Goal: Task Accomplishment & Management: Manage account settings

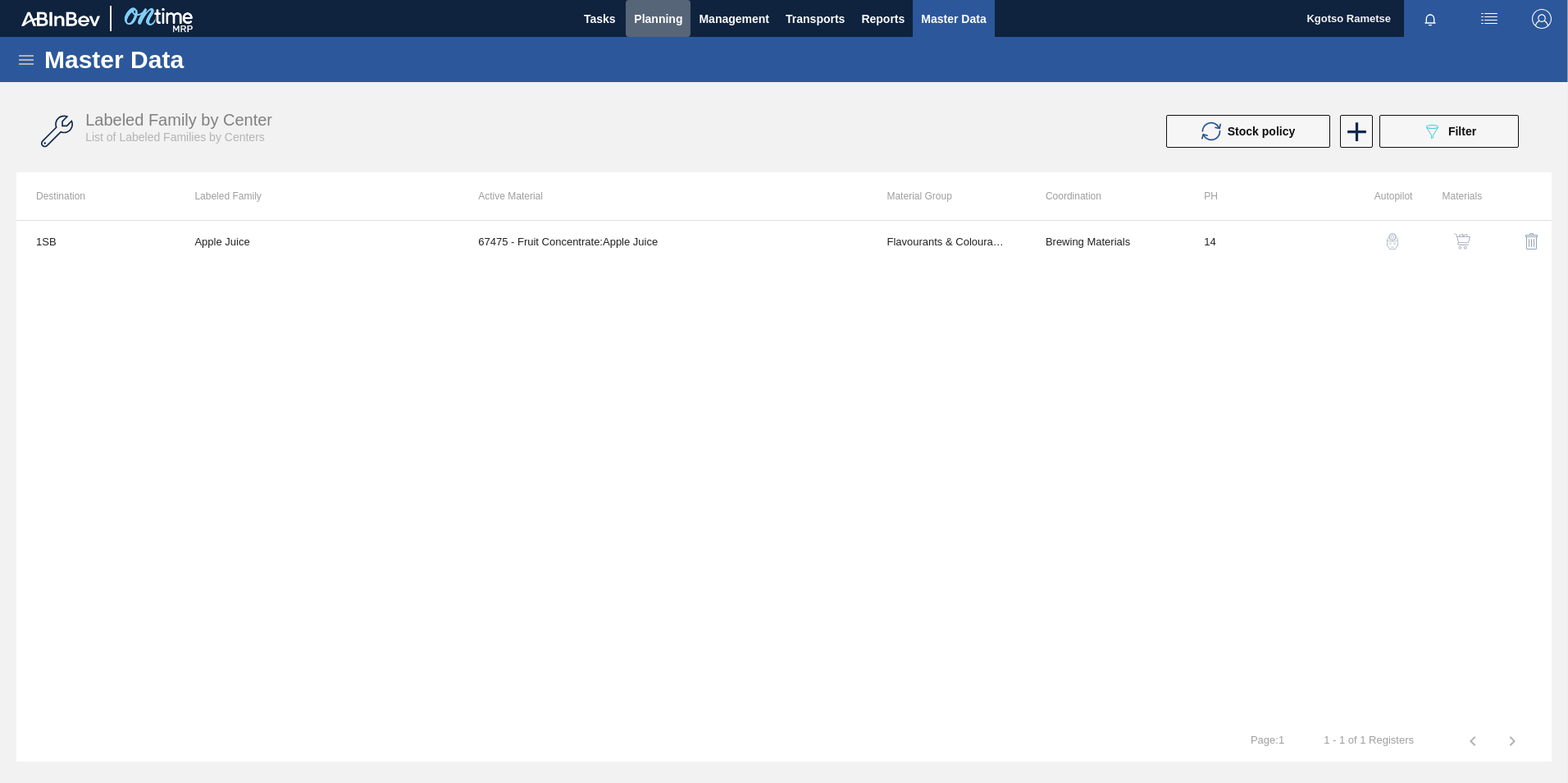
drag, startPoint x: 654, startPoint y: 11, endPoint x: 634, endPoint y: 47, distance: 41.2
click at [652, 11] on span "Planning" at bounding box center [659, 19] width 49 height 20
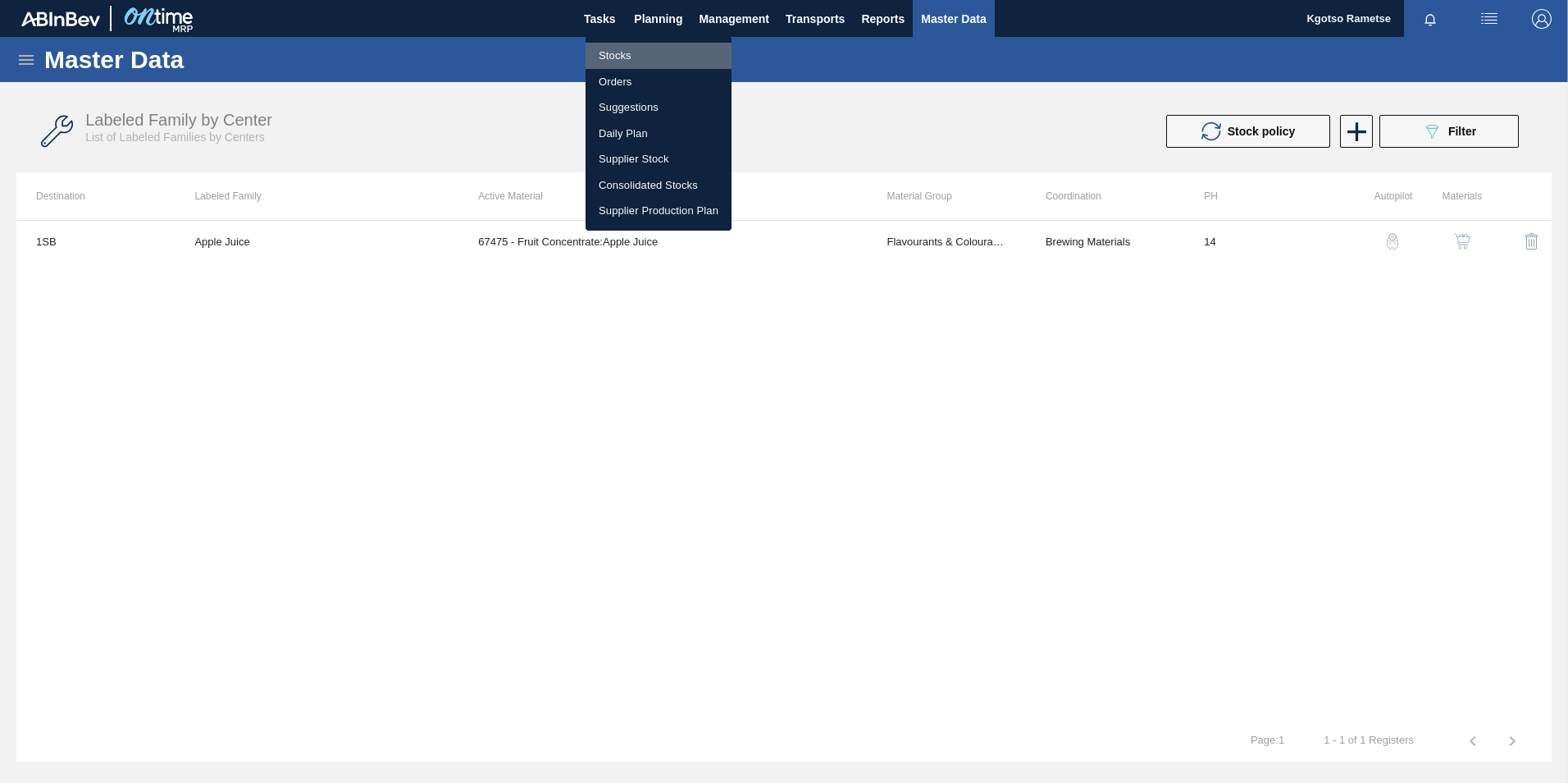
click at [626, 58] on li "Stocks" at bounding box center [659, 55] width 146 height 26
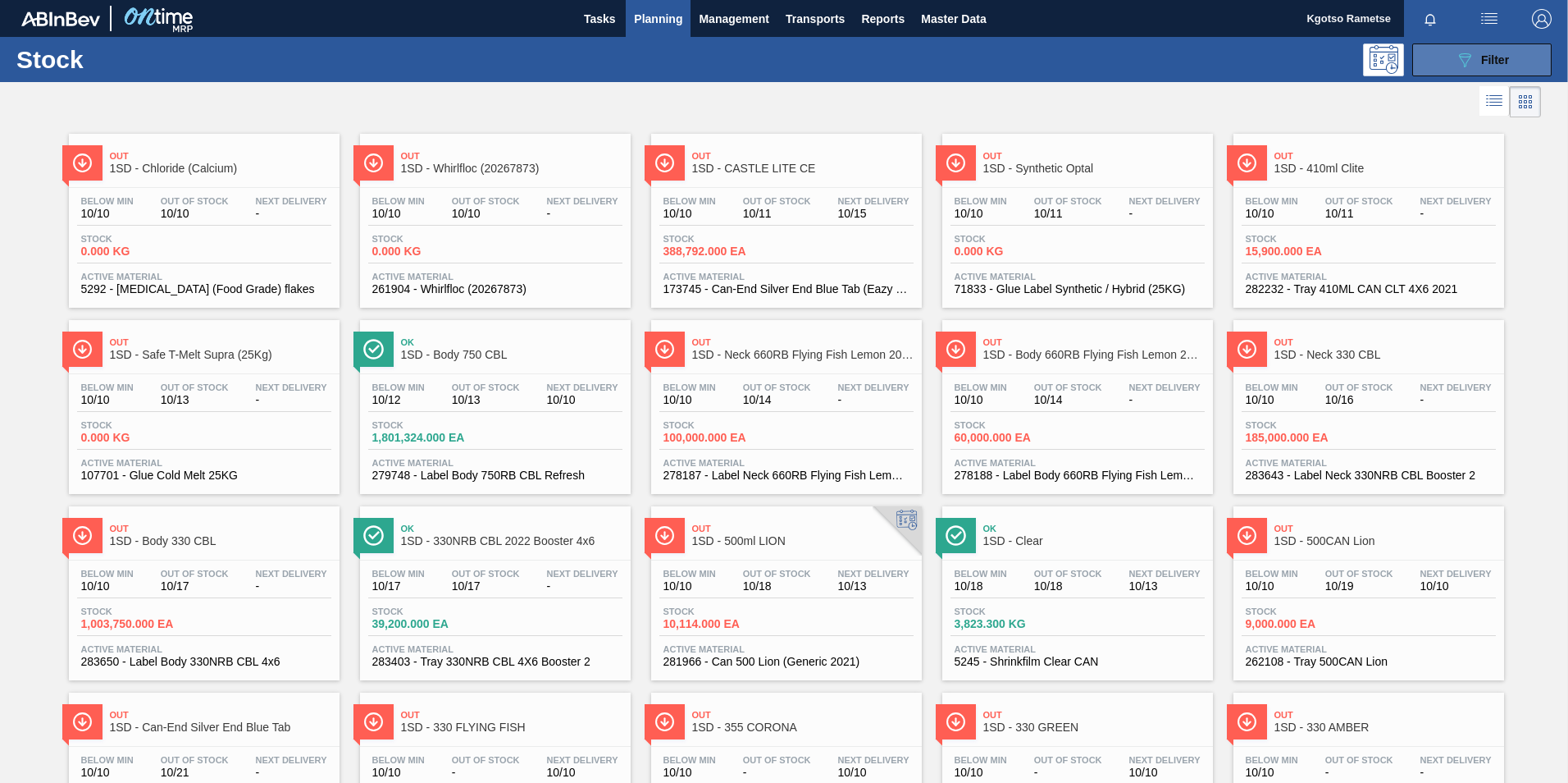
click at [1460, 61] on icon "089F7B8B-B2A5-4AFE-B5C0-19BA573D28AC" at bounding box center [1465, 60] width 20 height 20
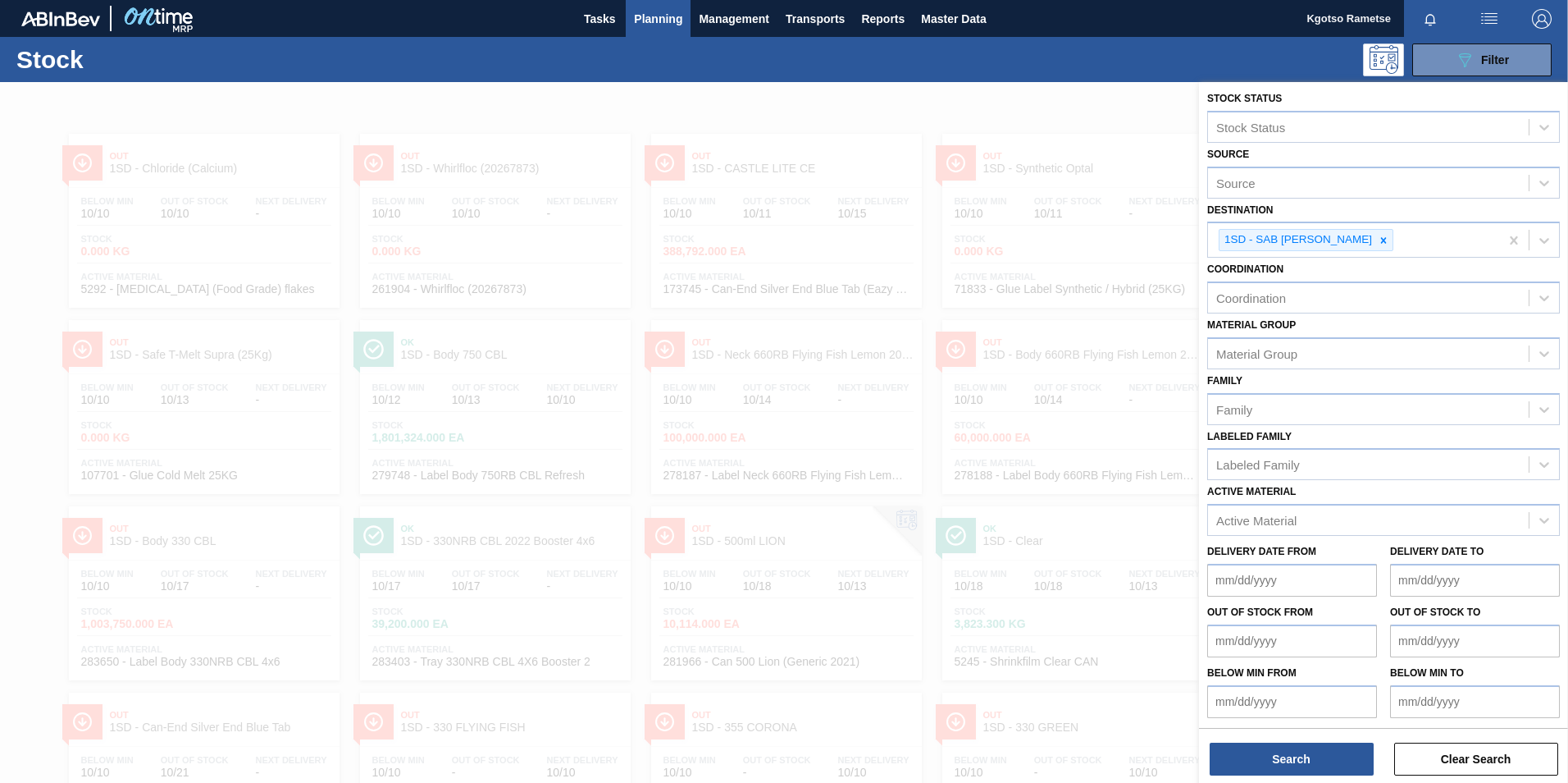
scroll to position [5, 0]
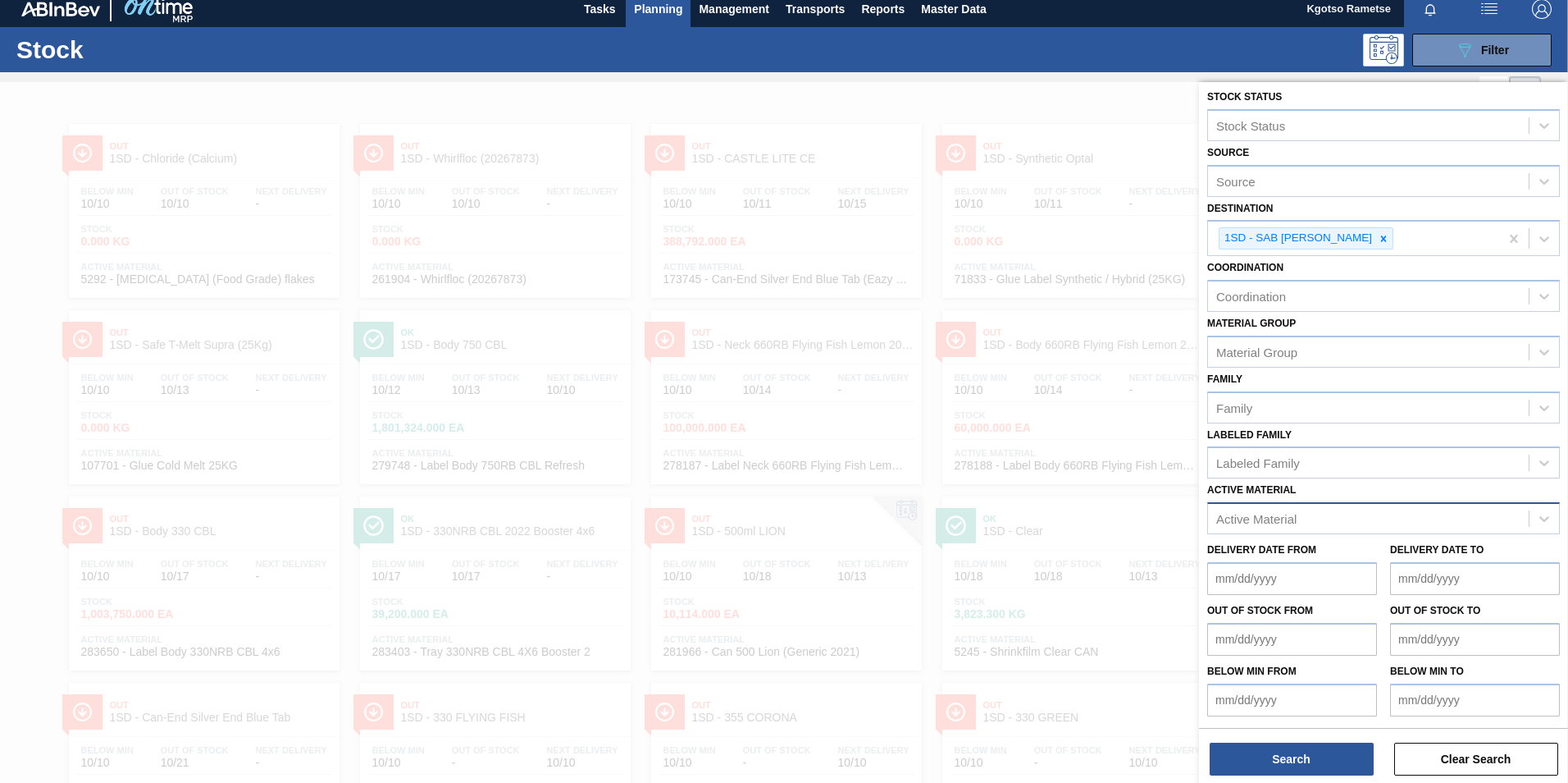
click at [1314, 524] on div "Active Material" at bounding box center [1368, 519] width 321 height 24
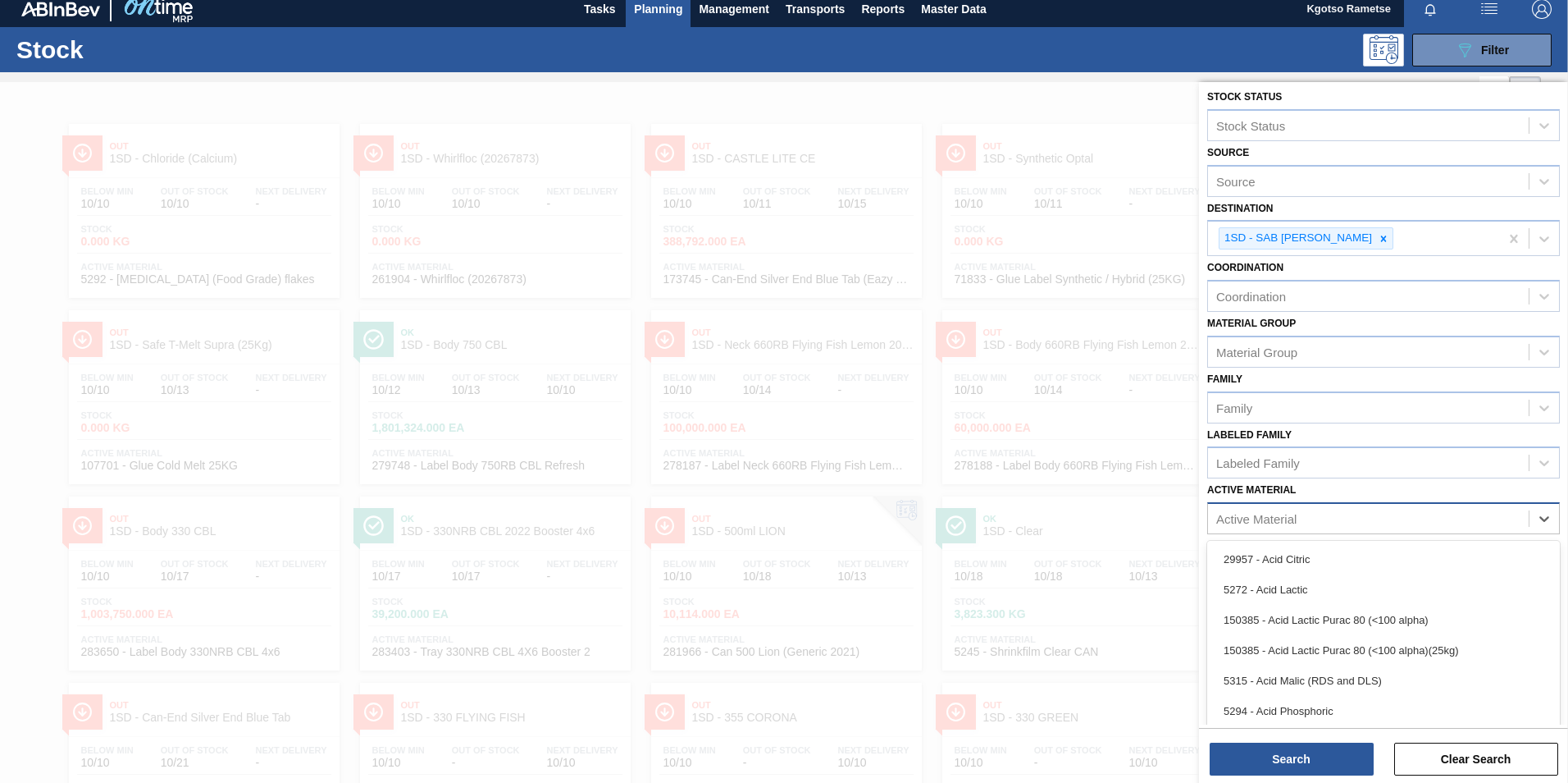
scroll to position [11, 0]
type Material "283652"
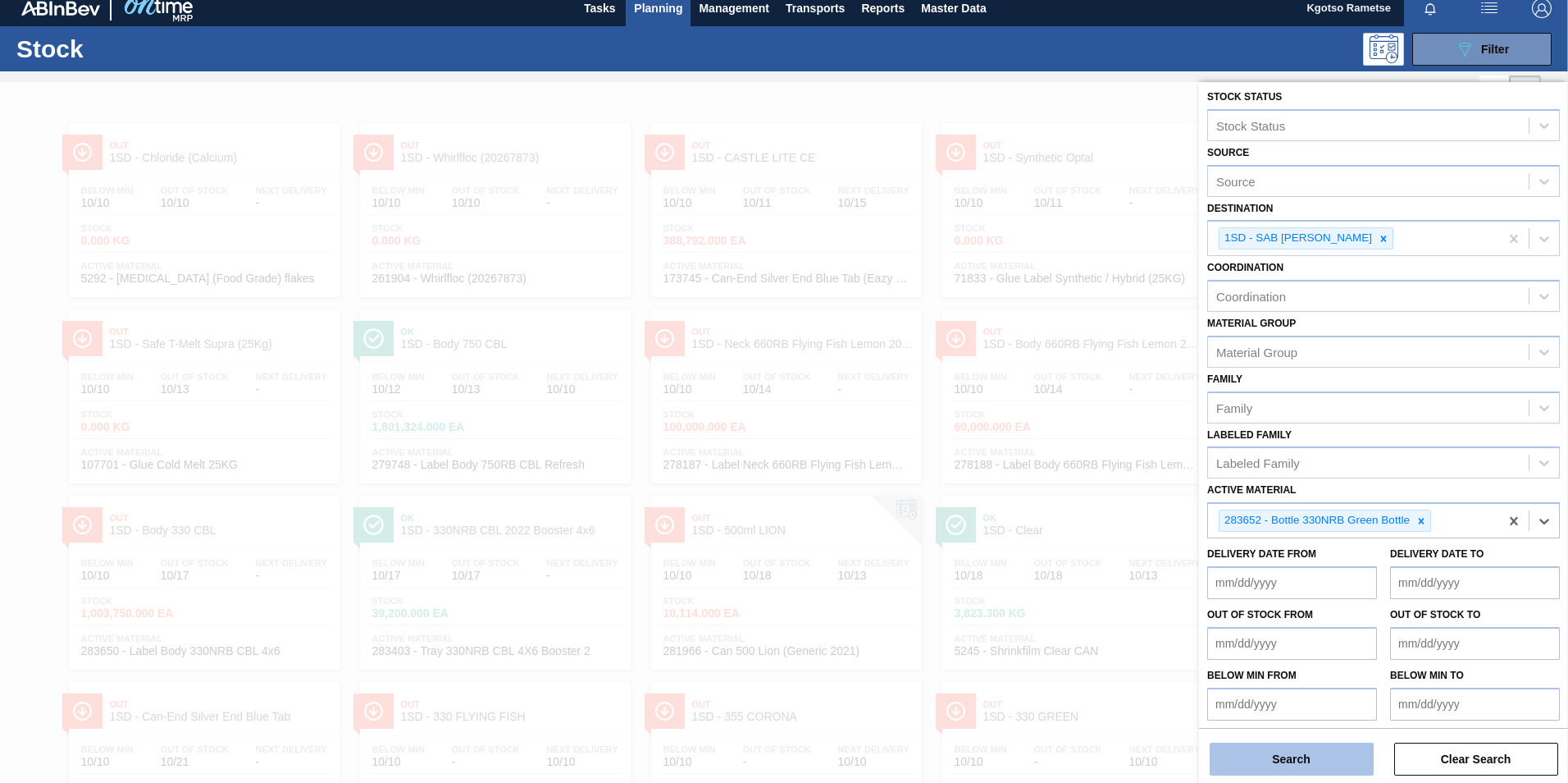
click at [1334, 765] on button "Search" at bounding box center [1292, 759] width 164 height 33
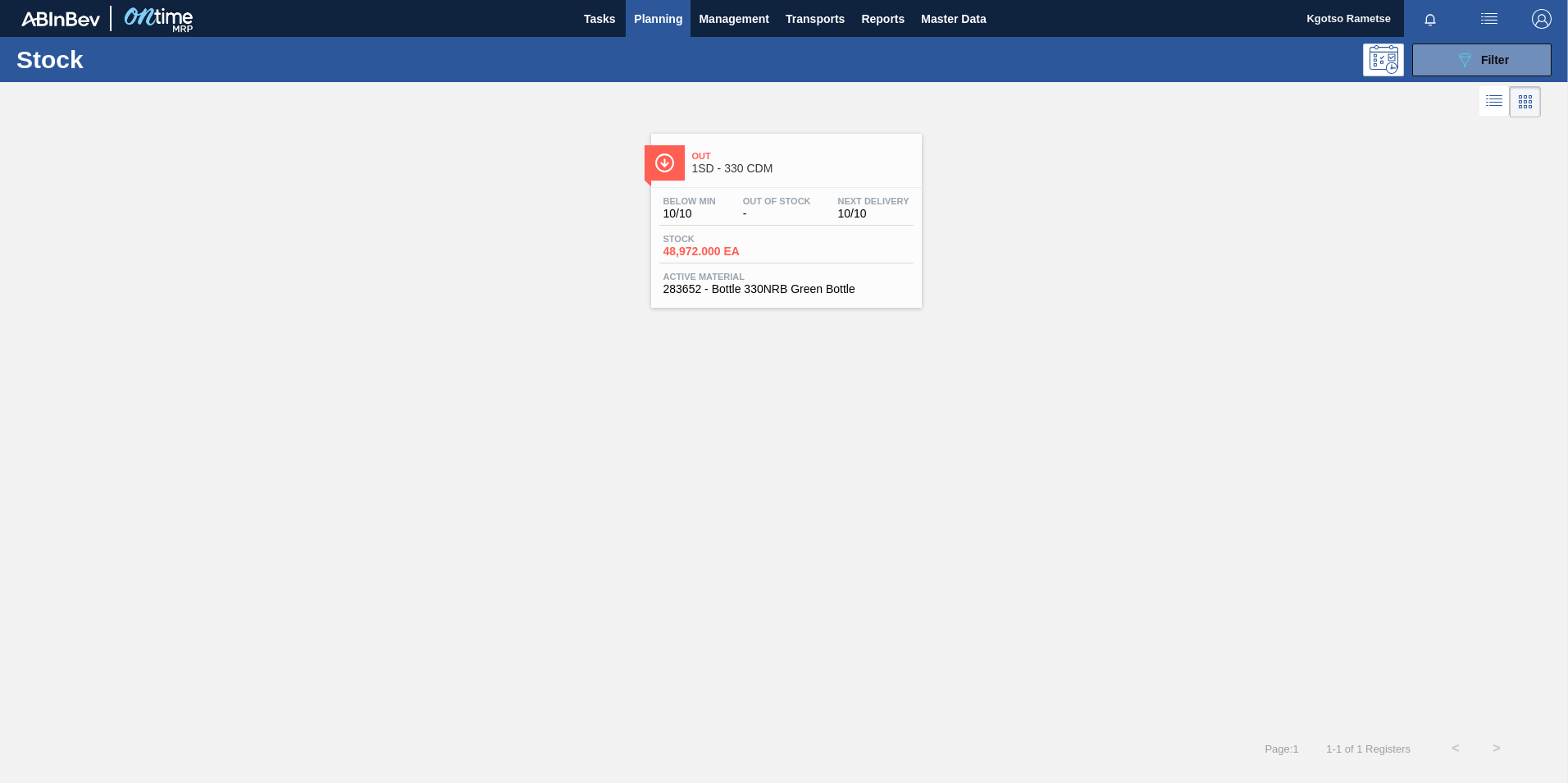
click at [743, 168] on span "1SD - 330 CDM" at bounding box center [803, 169] width 221 height 13
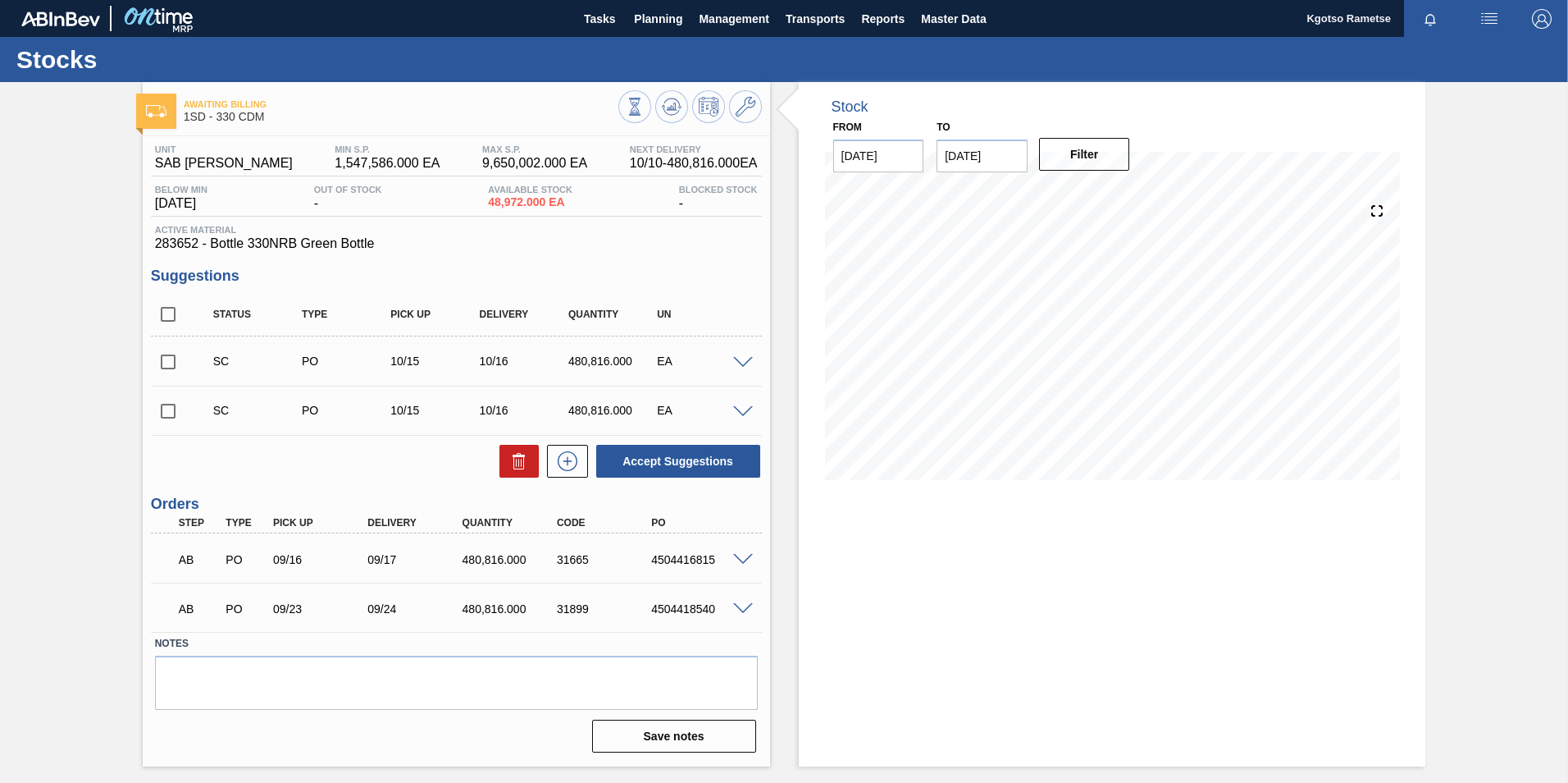
click at [738, 558] on span at bounding box center [743, 561] width 20 height 13
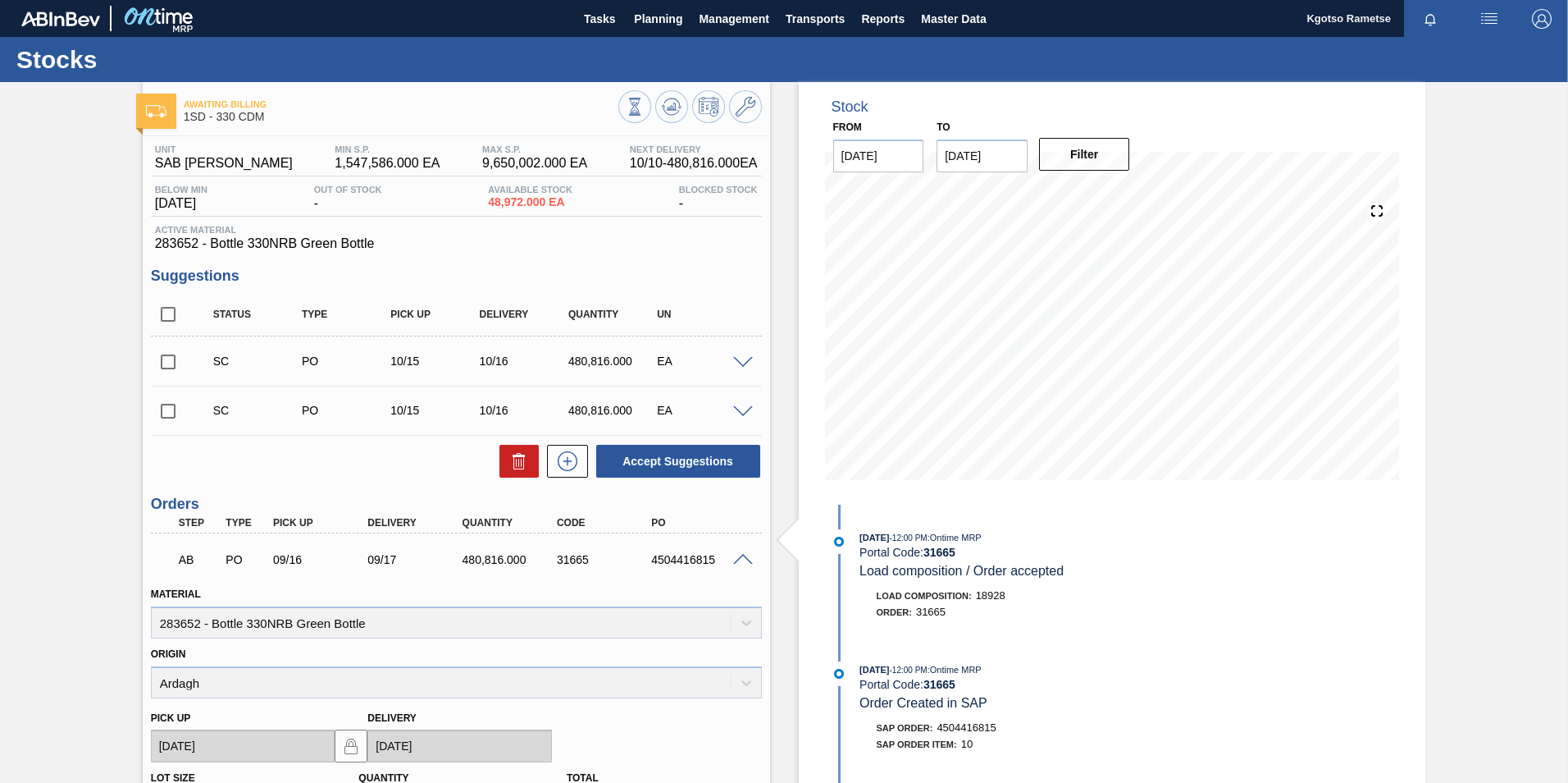
click at [738, 558] on span at bounding box center [743, 561] width 20 height 13
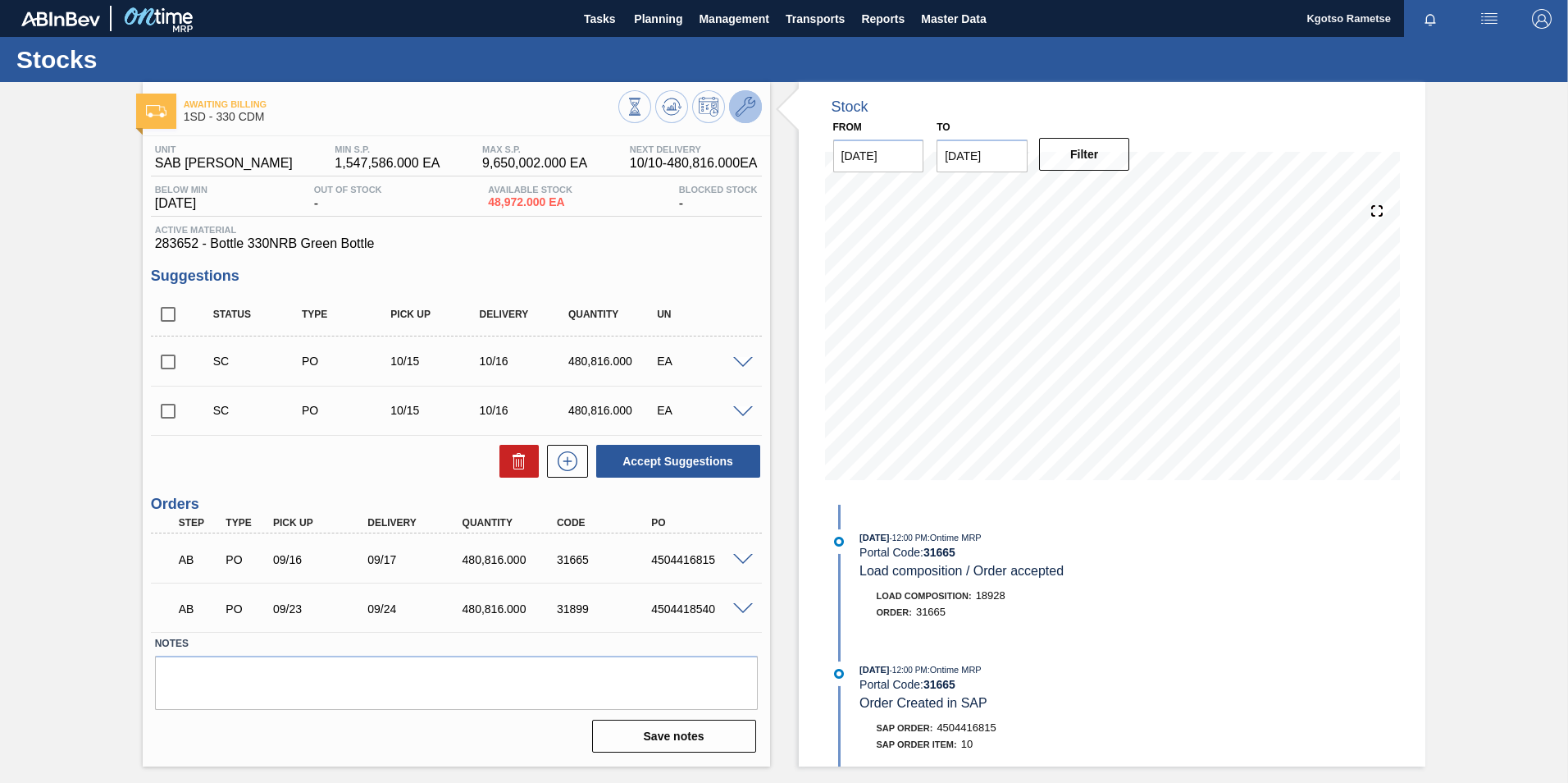
click at [745, 93] on button at bounding box center [746, 107] width 33 height 33
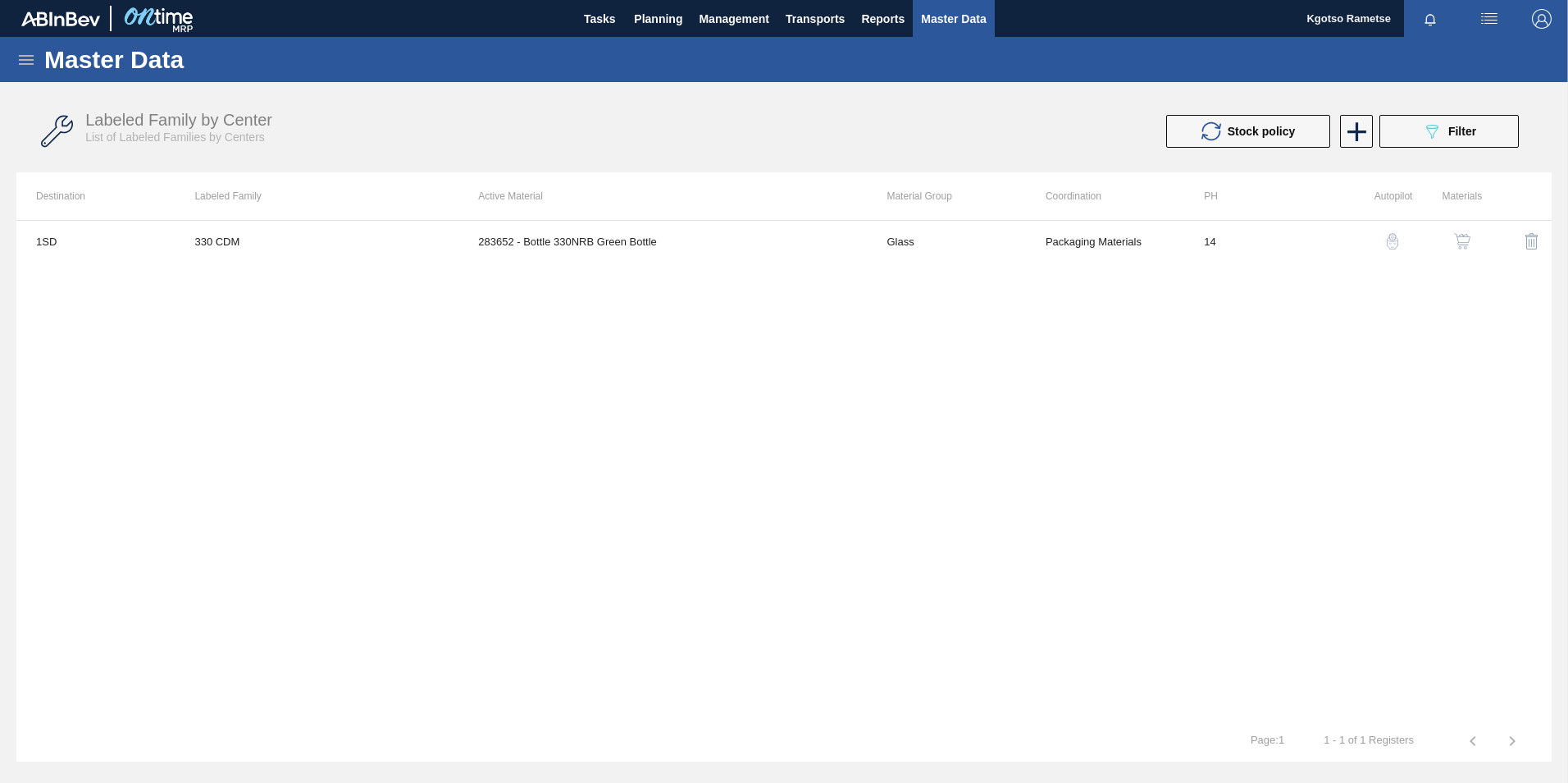
click at [741, 275] on div "1SD 330 CDM 283652 - Bottle 330NRB Green Bottle Glass Packaging Materials 14" at bounding box center [784, 470] width 1535 height 501
click at [744, 261] on div "1SD 330 CDM 283652 - Bottle 330NRB Green Bottle Glass Packaging Materials 14" at bounding box center [784, 470] width 1535 height 501
click at [745, 269] on div "1SD 330 CDM 283652 - Bottle 330NRB Green Bottle Glass Packaging Materials 14" at bounding box center [784, 470] width 1535 height 501
click at [744, 259] on td "283652 - Bottle 330NRB Green Bottle" at bounding box center [662, 241] width 408 height 41
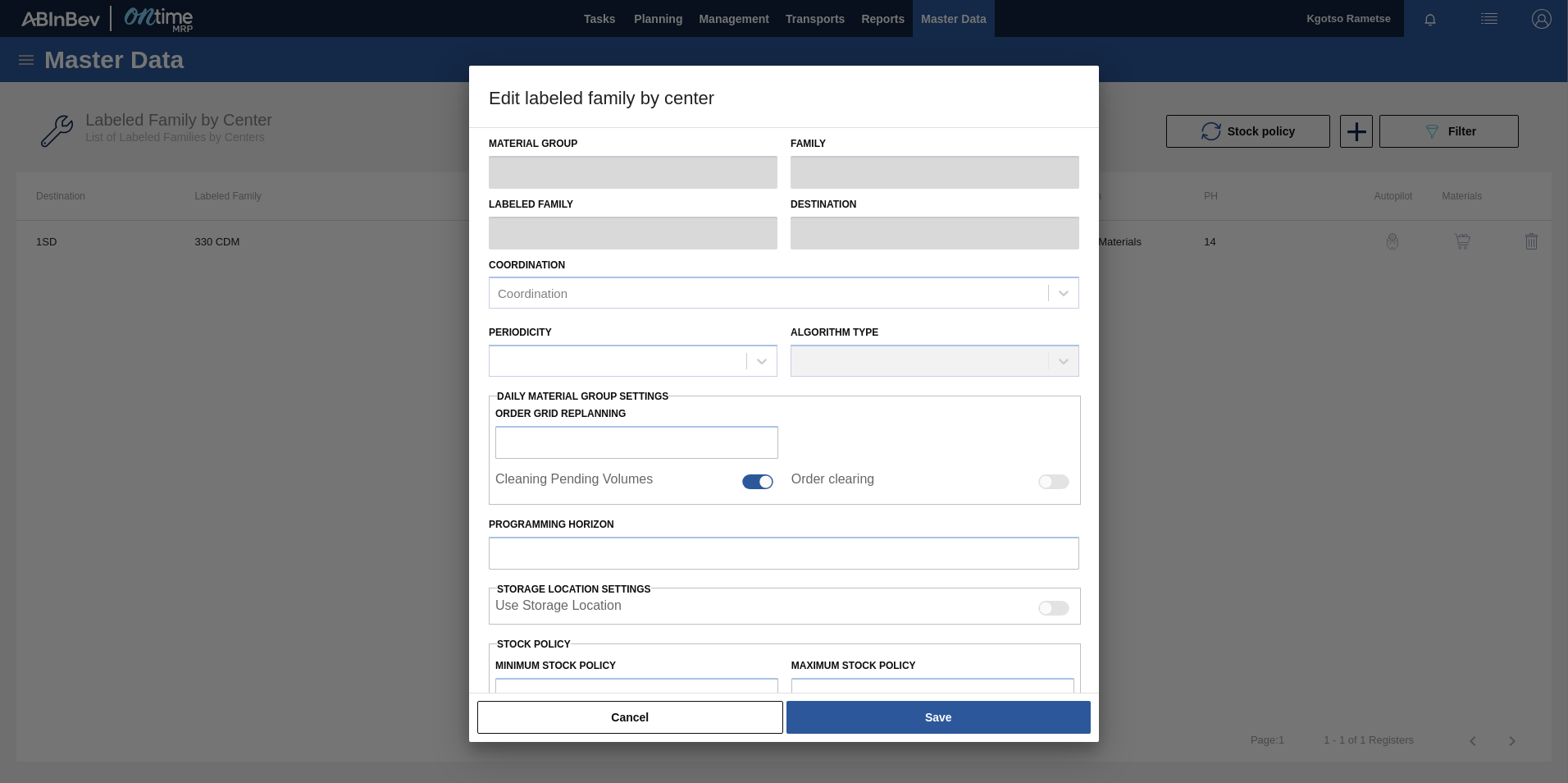
type input "Glass"
type input "AMBER"
type input "330 CDM"
type input "1SD - SAB [PERSON_NAME]"
type input "14"
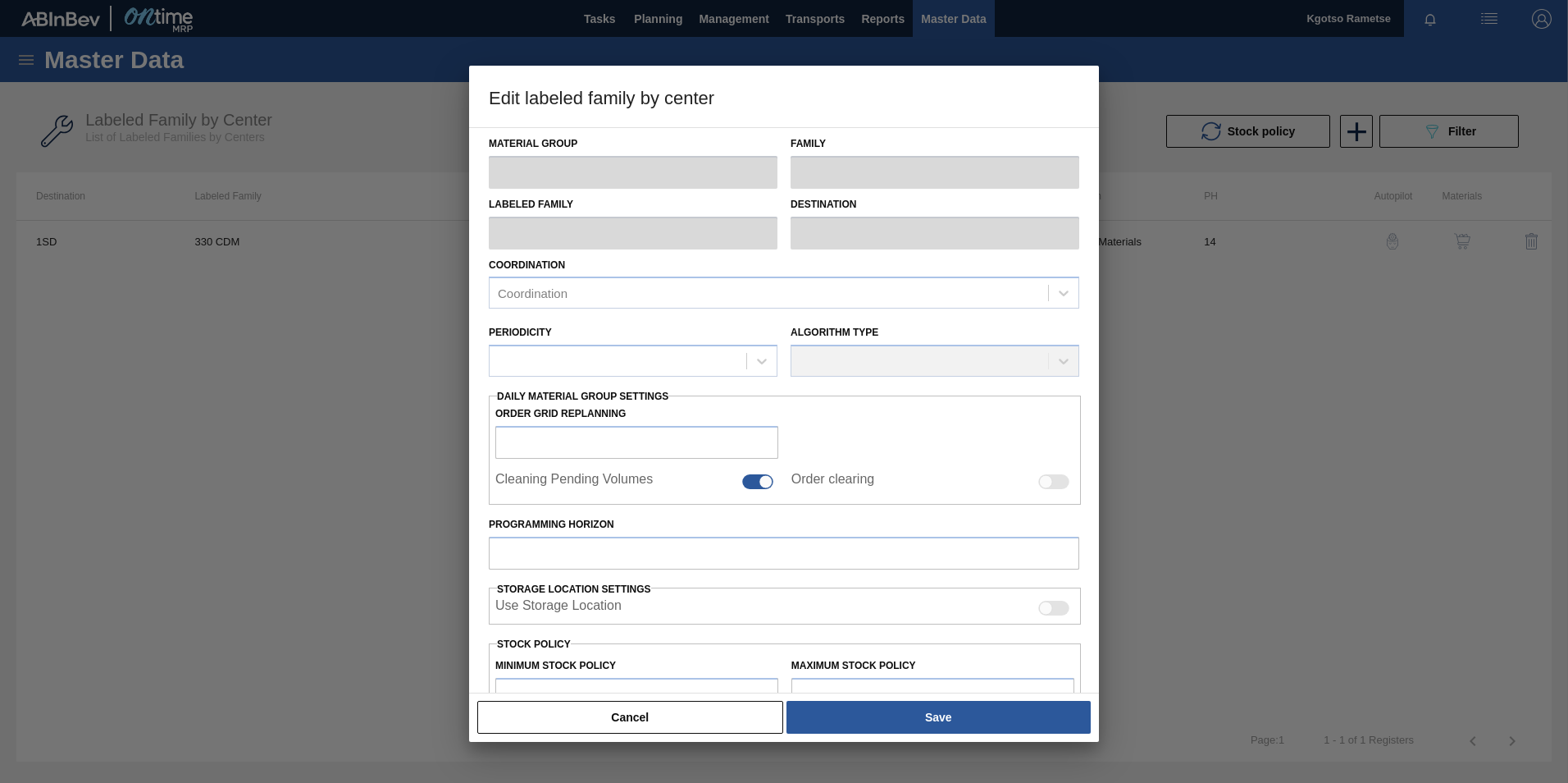
type input "1,547,586"
type input "9,650,002"
type input "0"
type input "1,547,586.000"
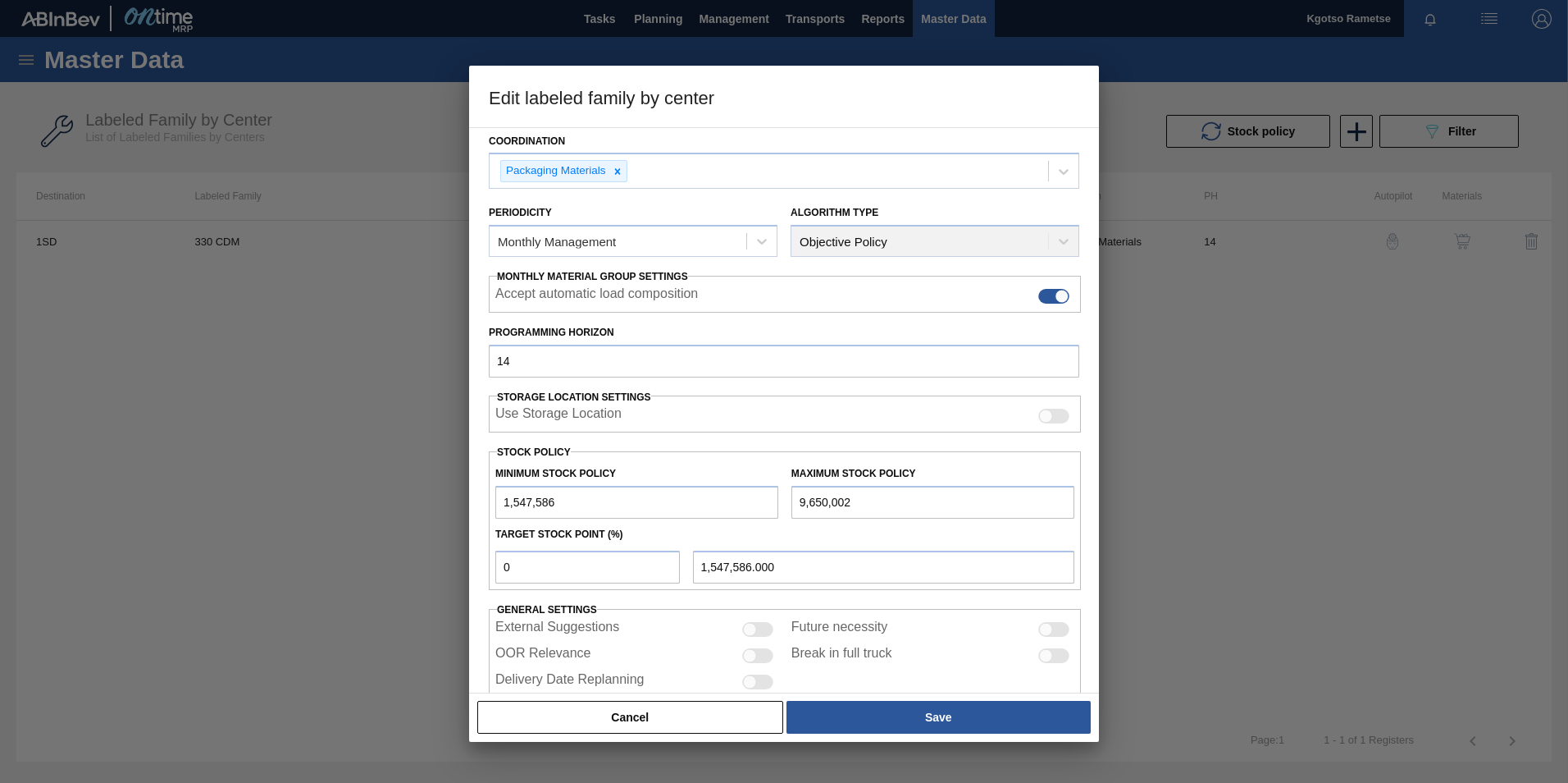
scroll to position [165, 0]
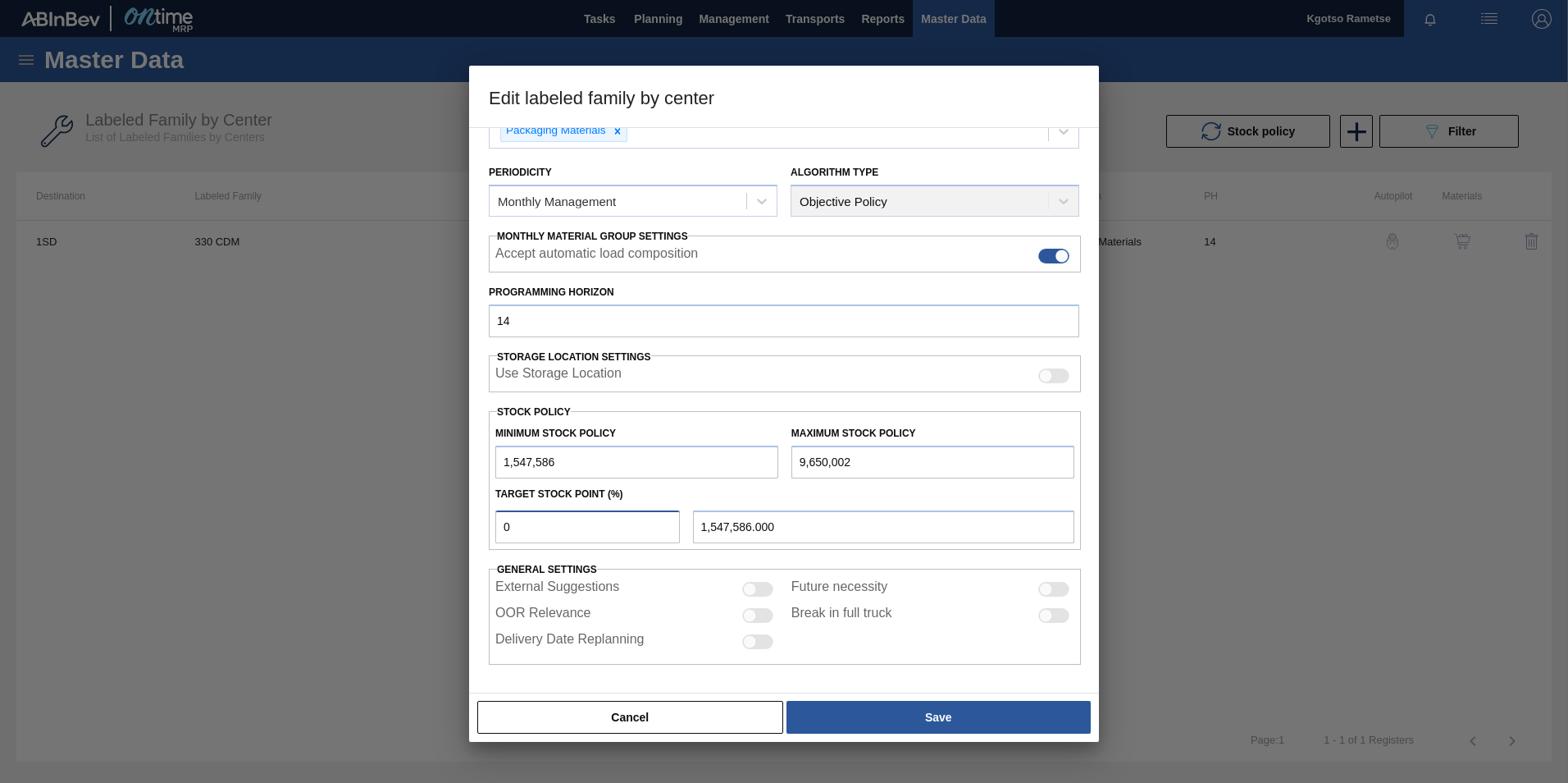
drag, startPoint x: 518, startPoint y: 524, endPoint x: 380, endPoint y: 537, distance: 138.6
click at [439, 536] on div "Edit labeled family by center Material Group Glass Family AMBER Labeled Family …" at bounding box center [784, 392] width 1568 height 783
type input "1"
type input "1,628,610.160"
type input "10"
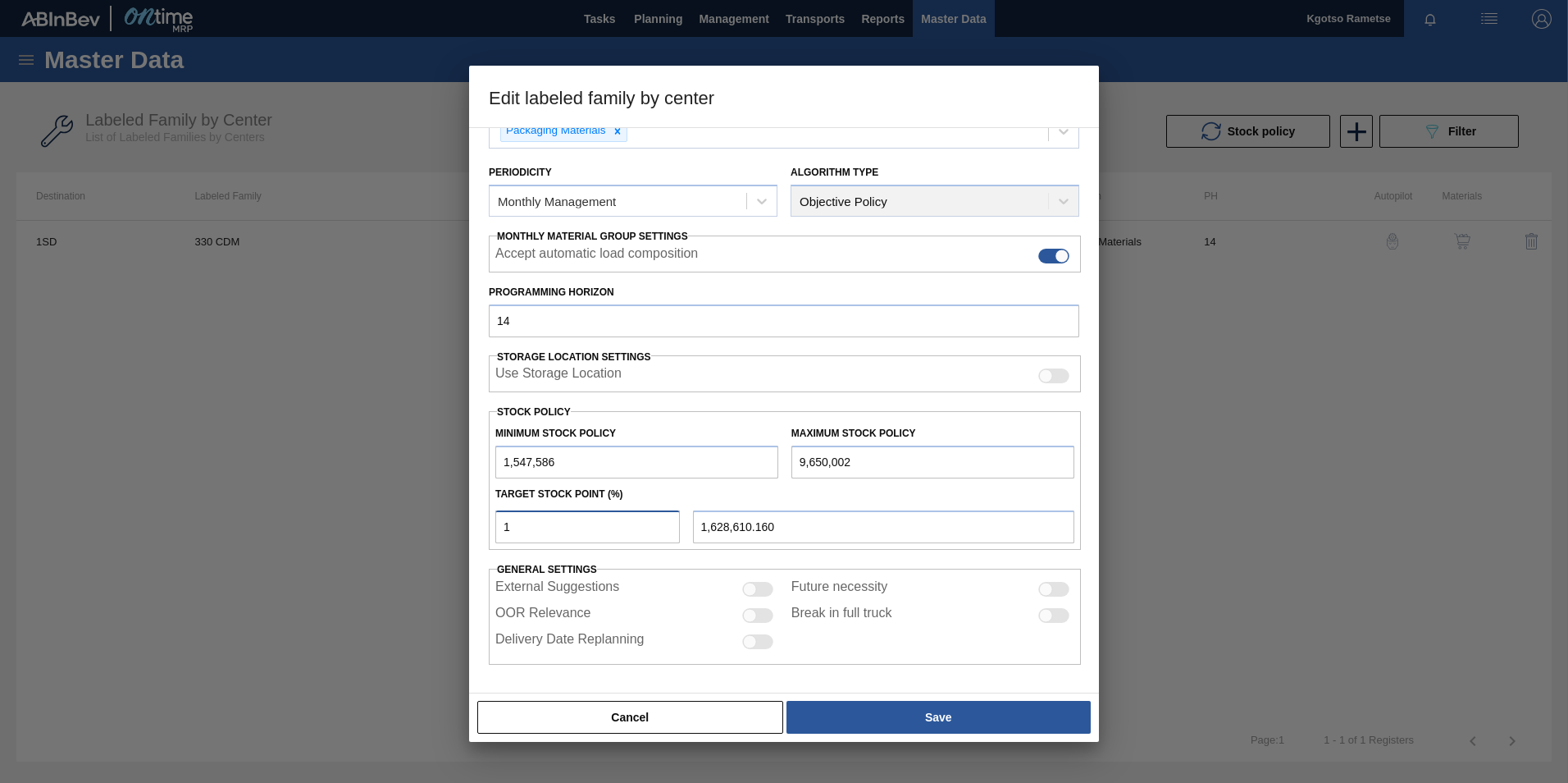
type input "2,357,827.600"
type input "100"
type input "9,650,002.000"
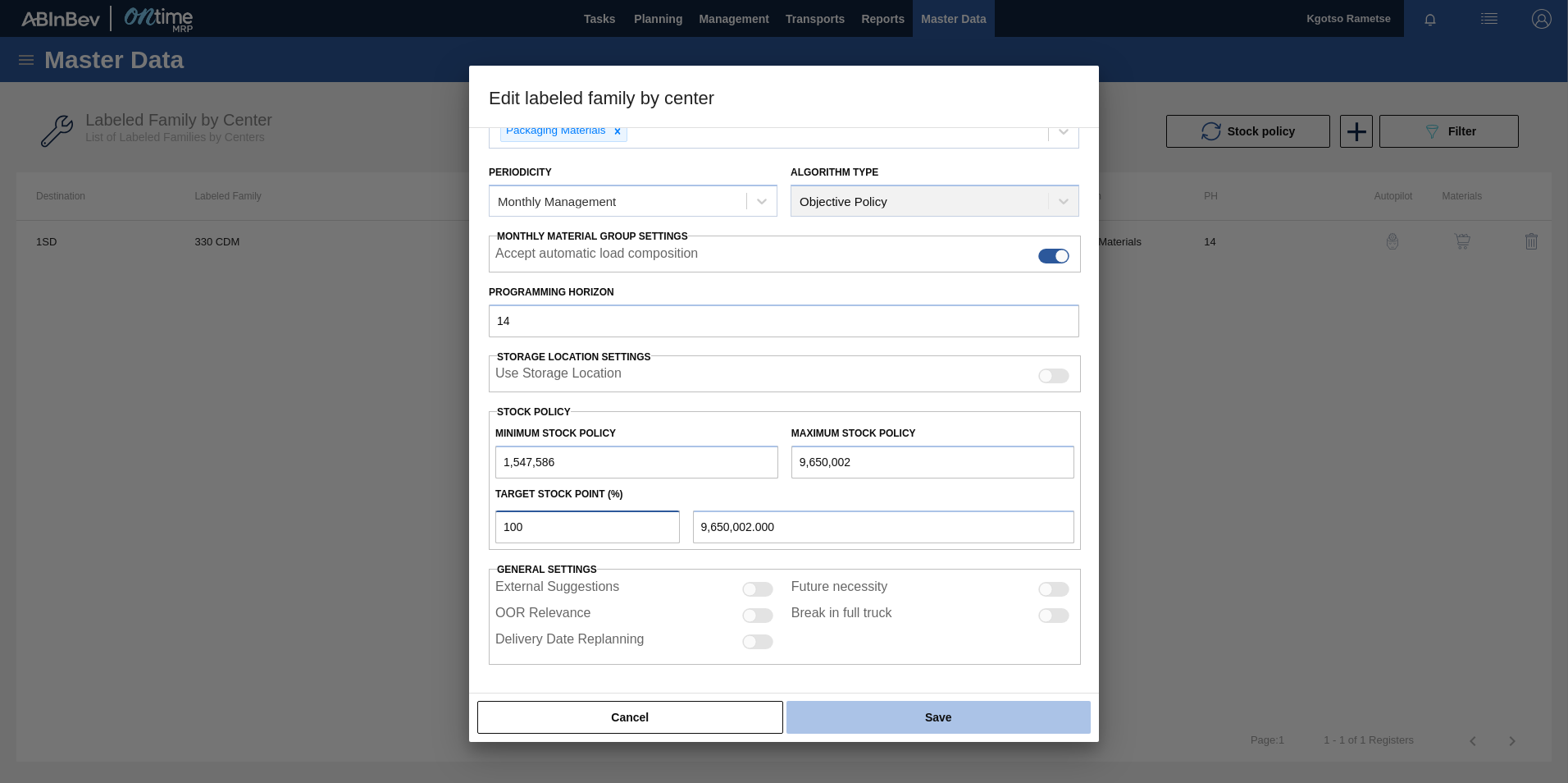
type input "100"
click at [893, 717] on button "Save" at bounding box center [938, 717] width 305 height 33
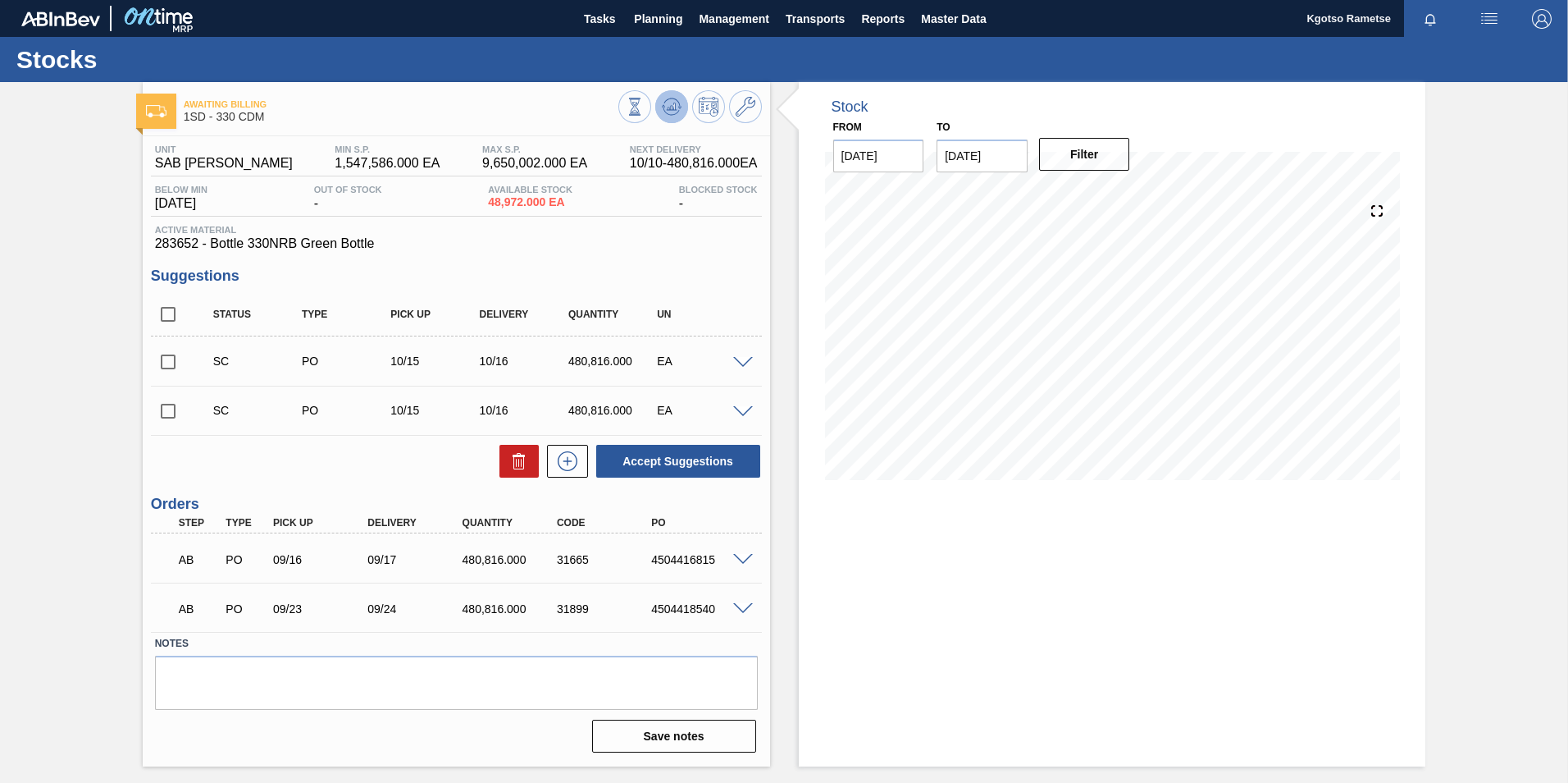
click at [677, 102] on icon at bounding box center [671, 107] width 20 height 20
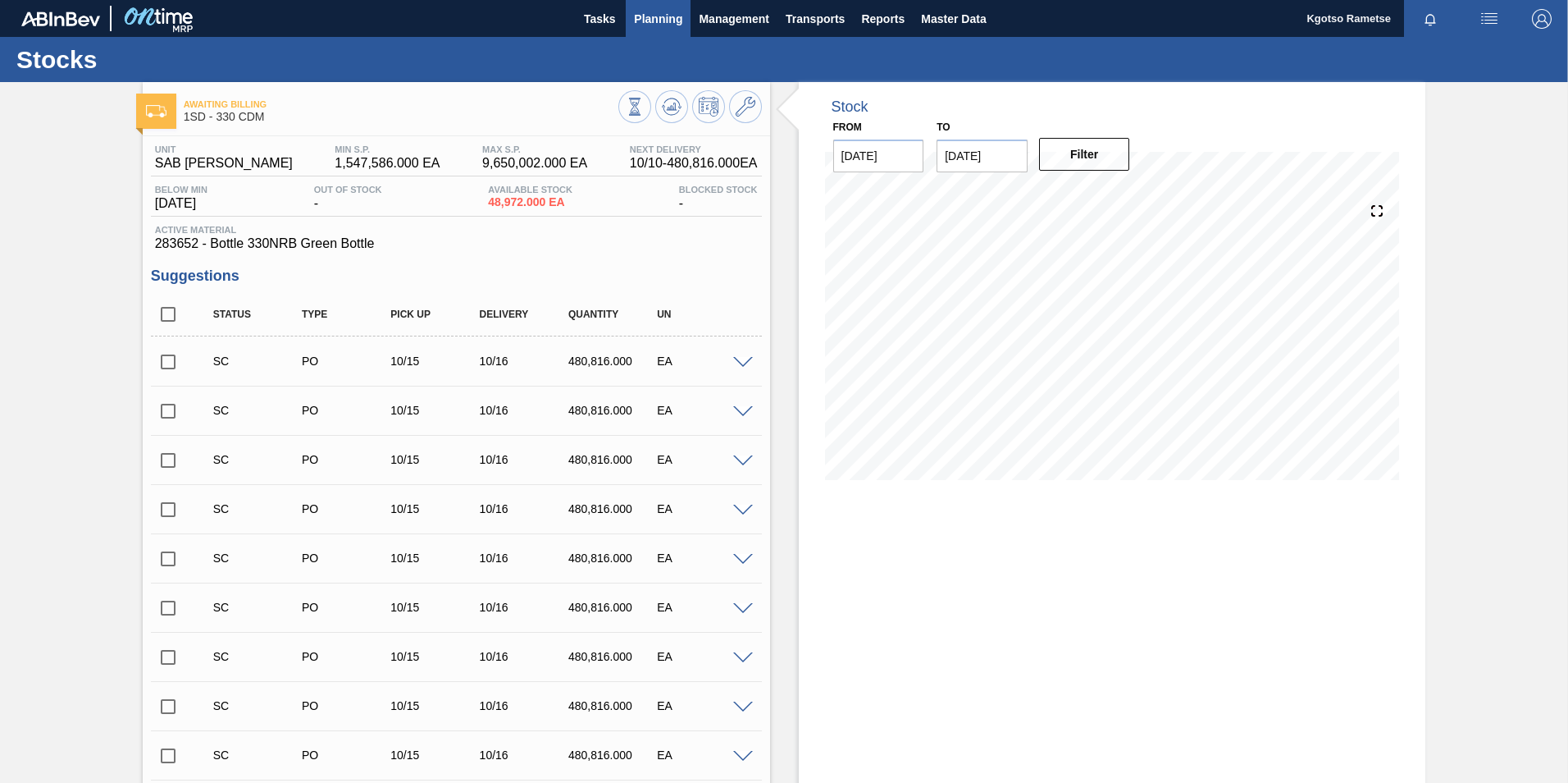
click at [664, 16] on span "Planning" at bounding box center [659, 19] width 49 height 20
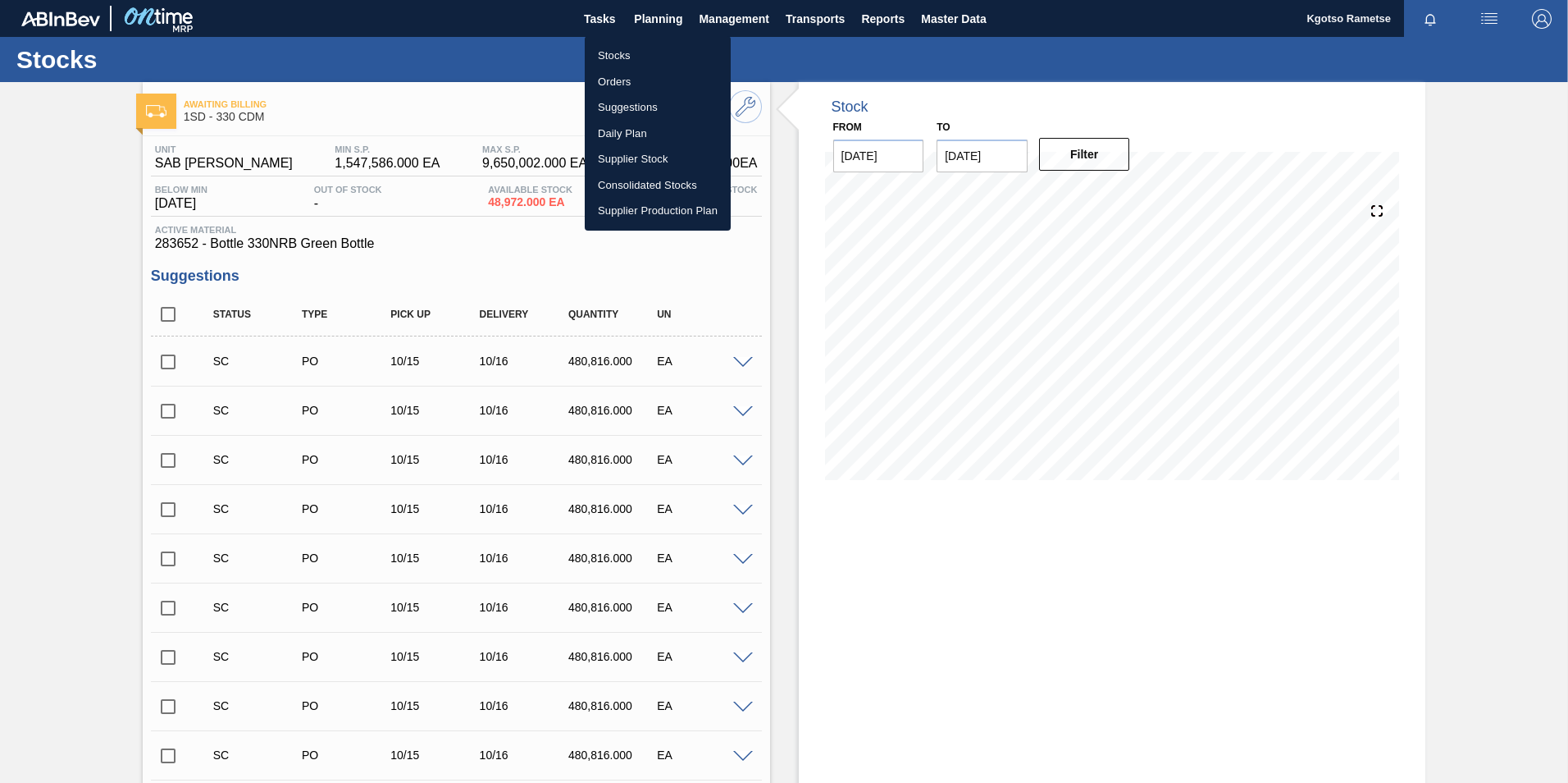
click at [625, 49] on li "Stocks" at bounding box center [658, 55] width 146 height 26
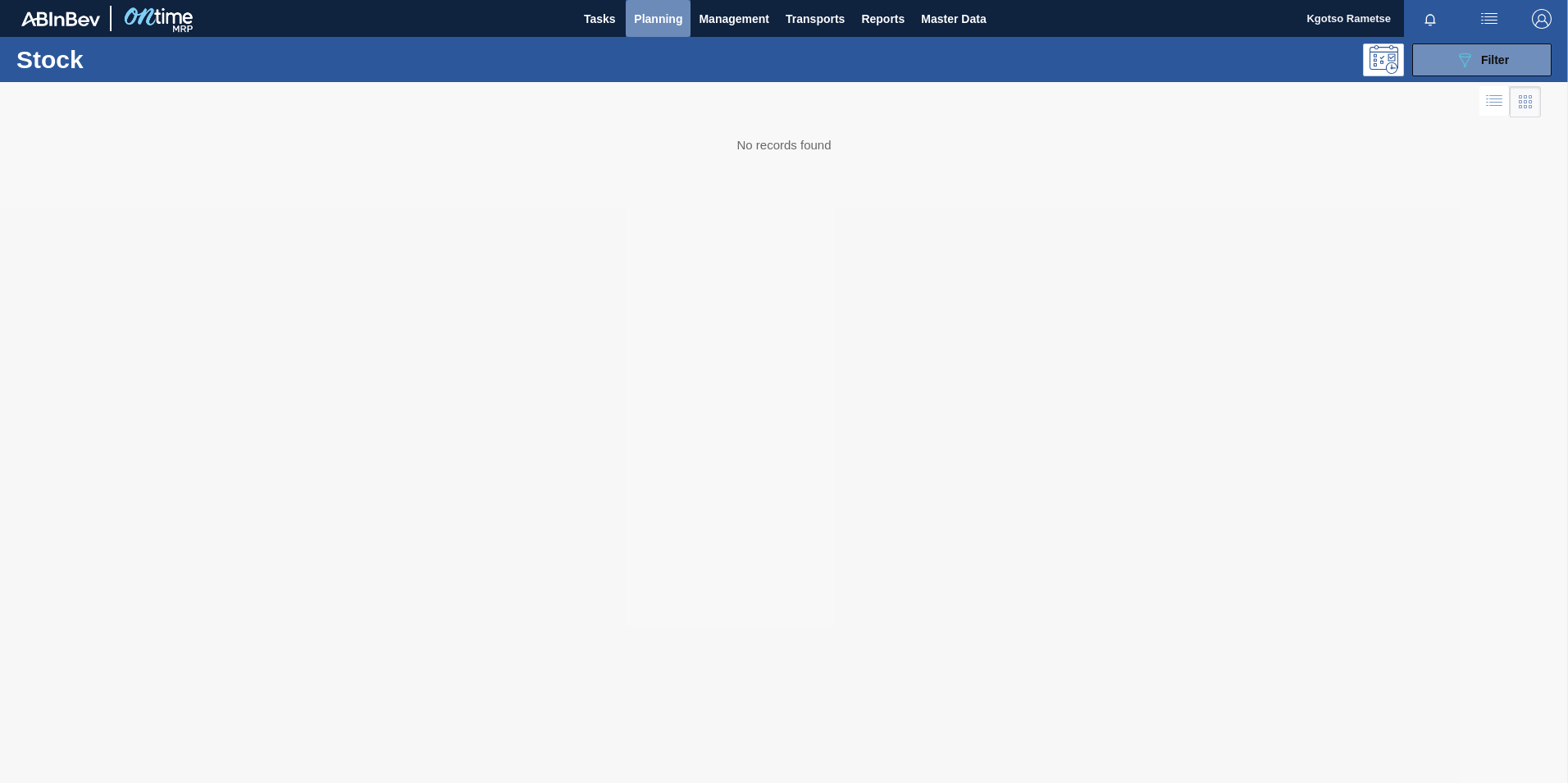
click at [676, 14] on span "Planning" at bounding box center [659, 19] width 49 height 20
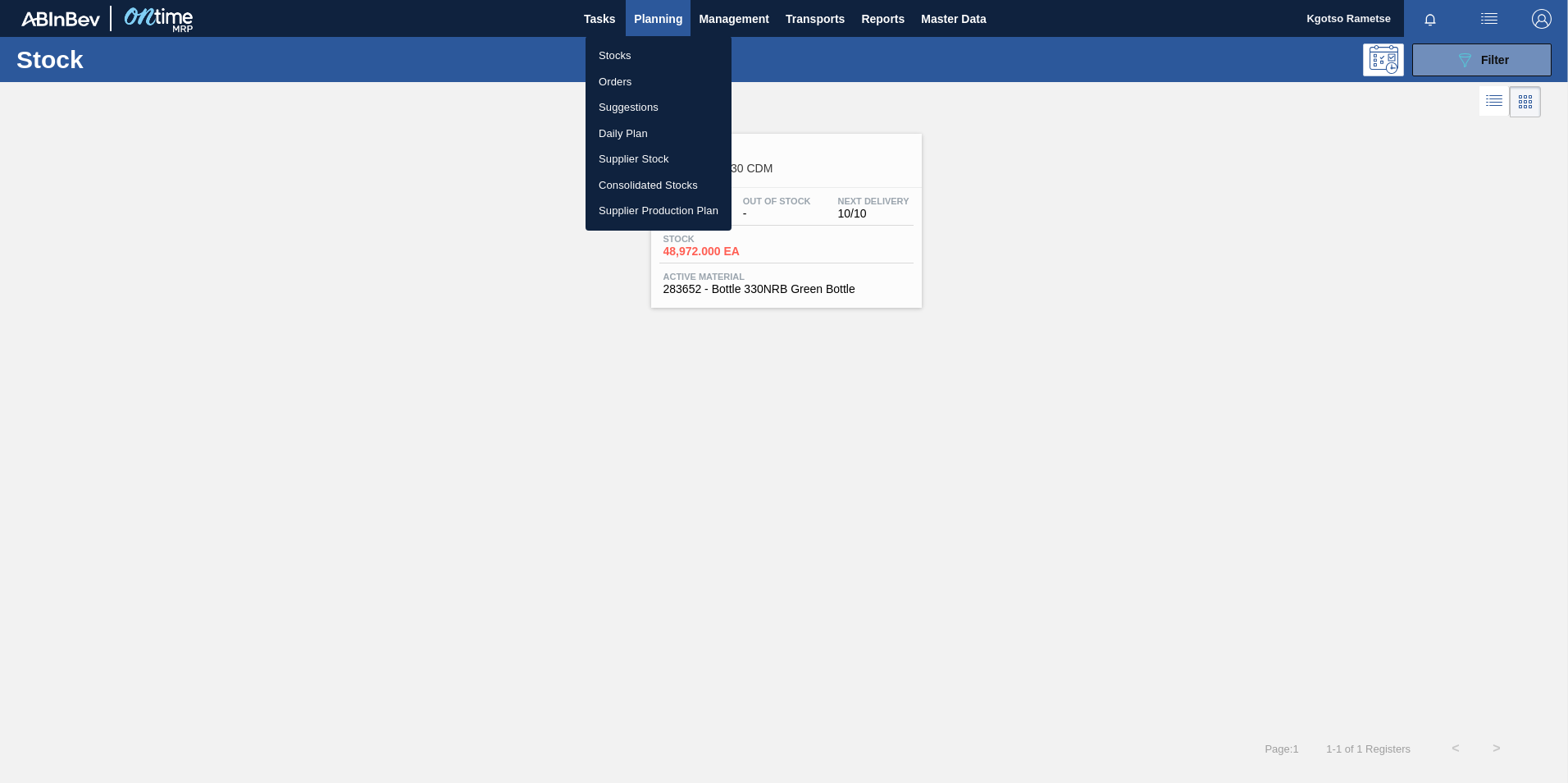
click at [650, 55] on li "Stocks" at bounding box center [659, 55] width 146 height 26
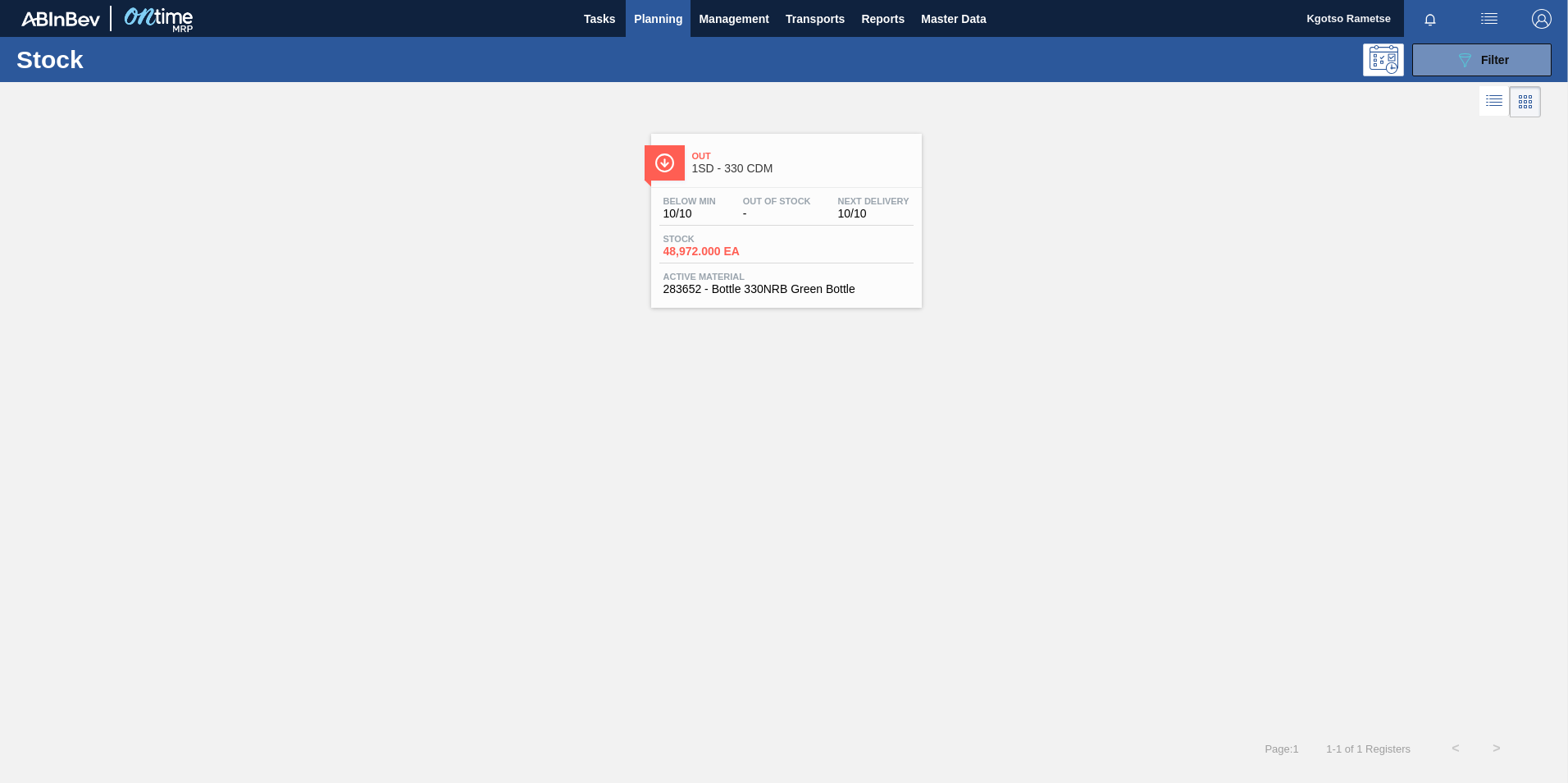
click at [705, 178] on div "Out 1SD - 330 CDM" at bounding box center [803, 163] width 221 height 37
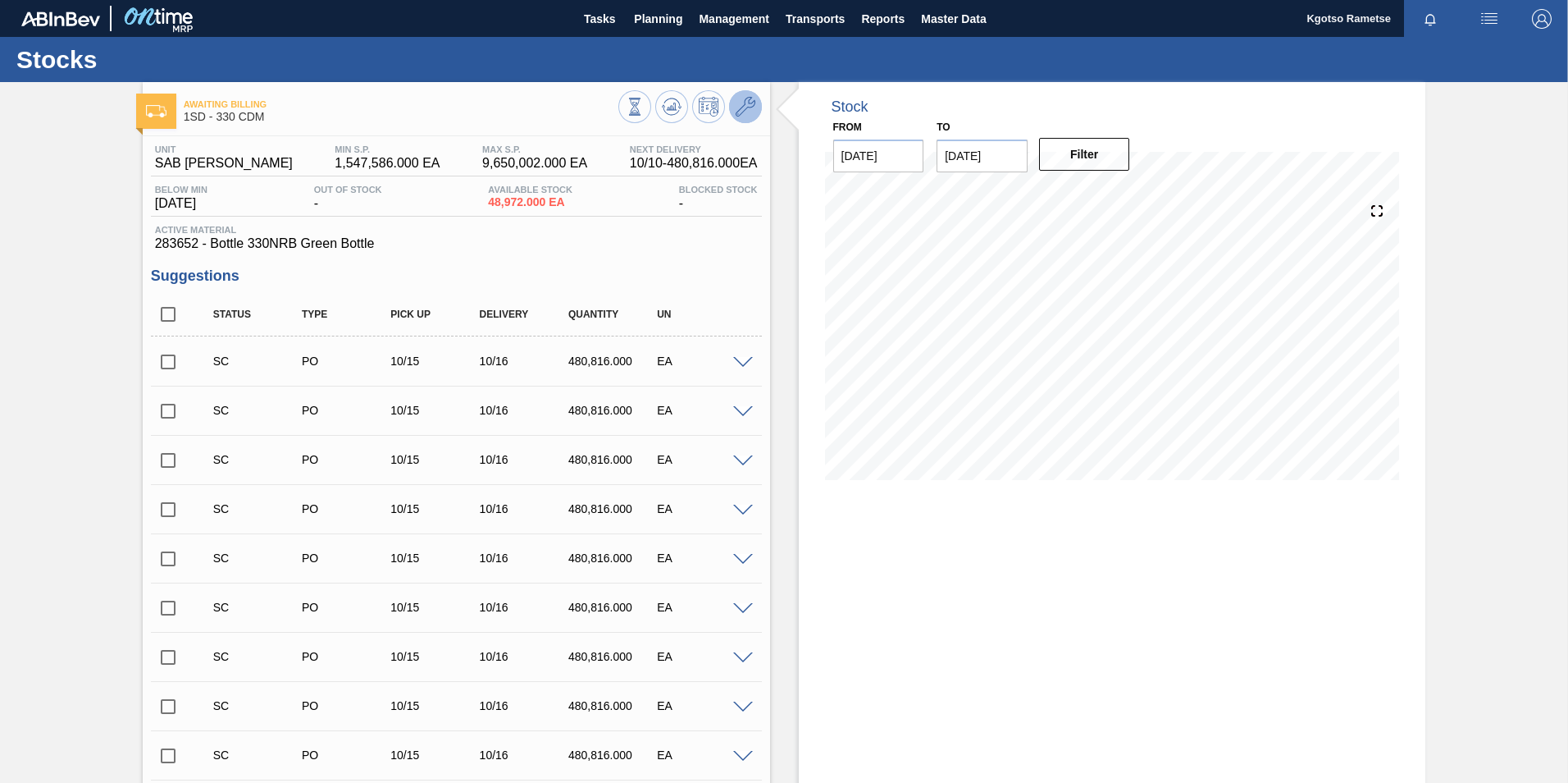
click at [749, 106] on icon at bounding box center [746, 107] width 20 height 20
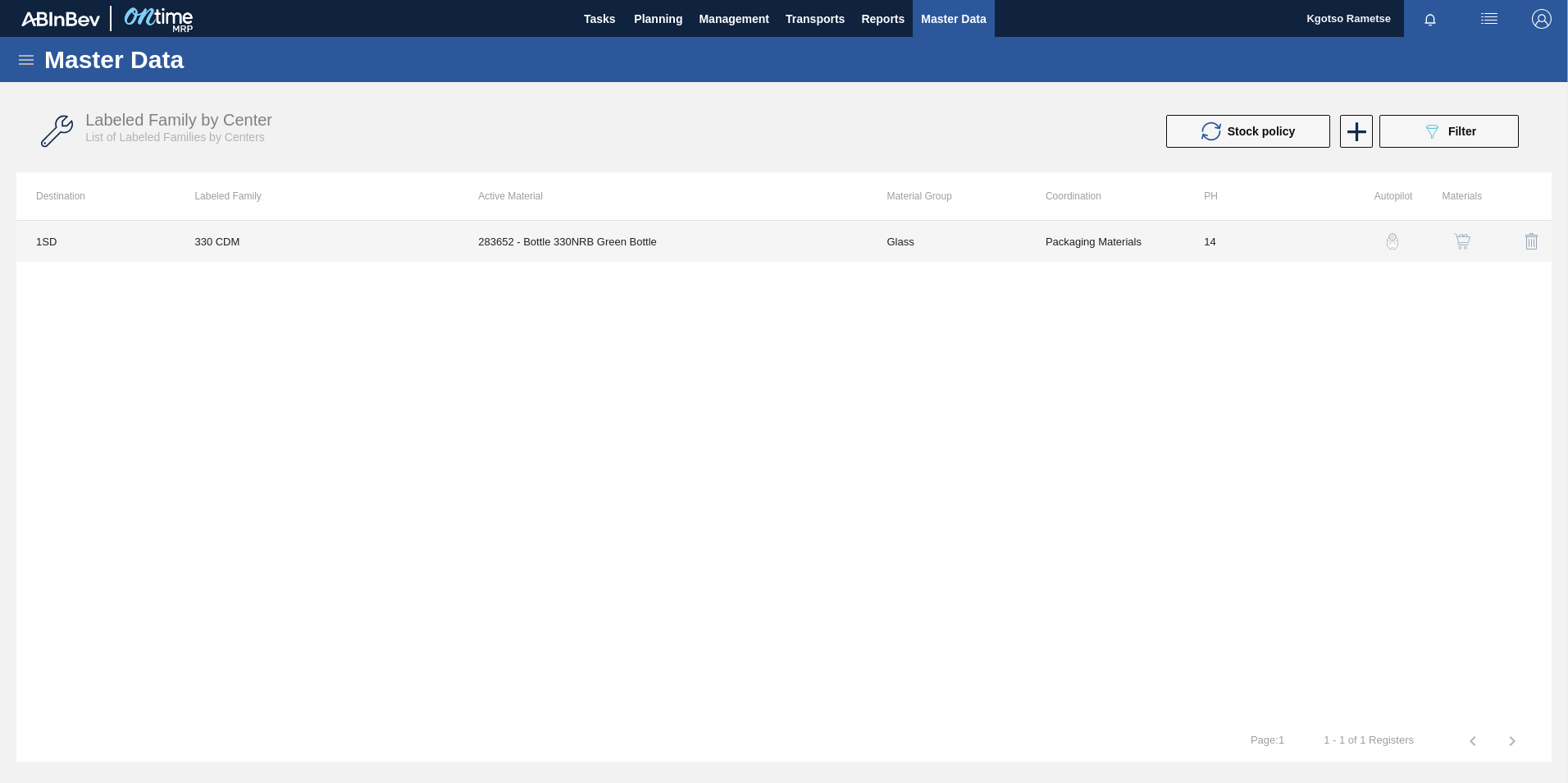
click at [822, 259] on td "283652 - Bottle 330NRB Green Bottle" at bounding box center [662, 241] width 408 height 41
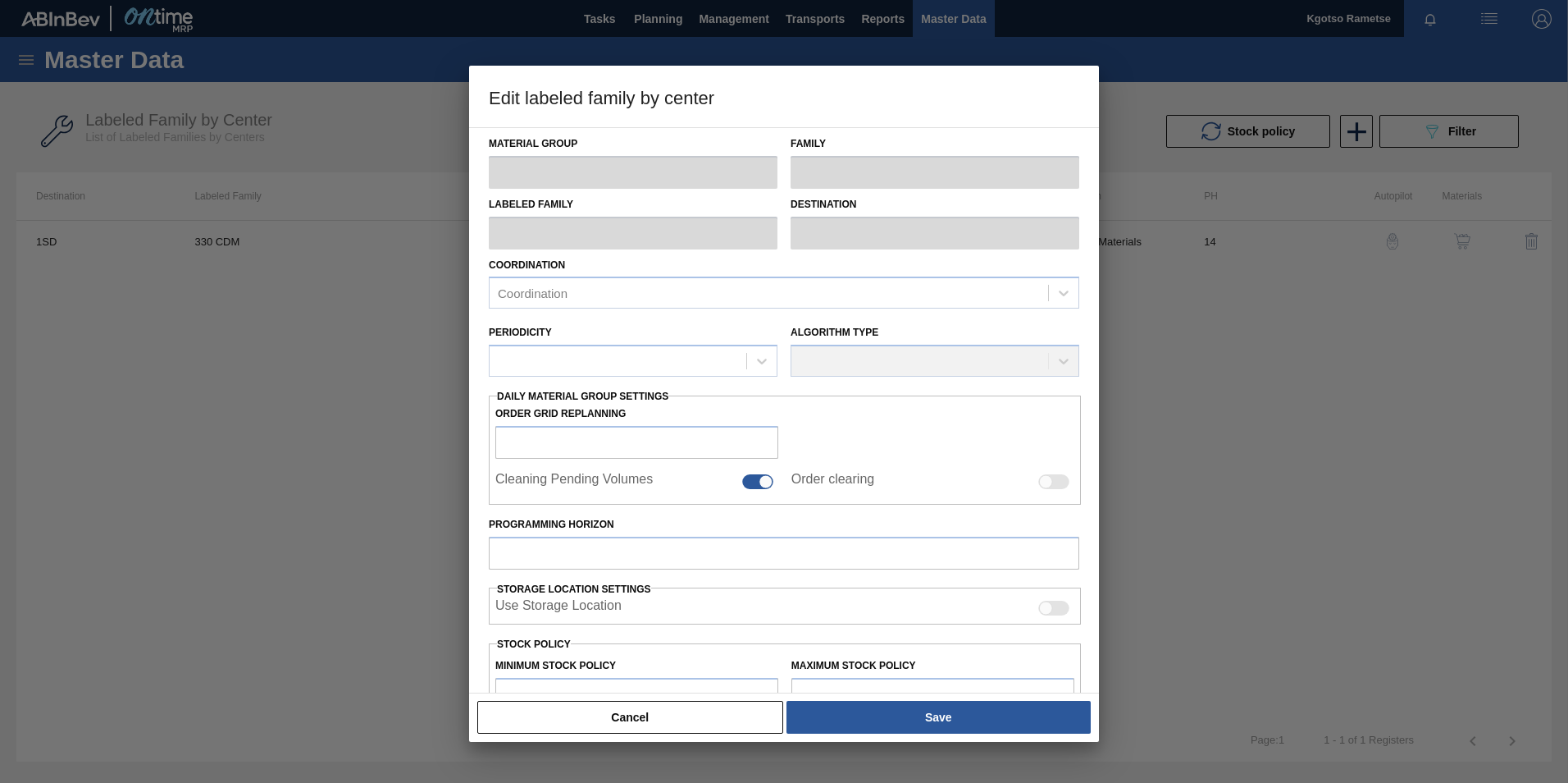
type input "Glass"
type input "AMBER"
type input "330 CDM"
type input "1SD - SAB [PERSON_NAME]"
type input "14"
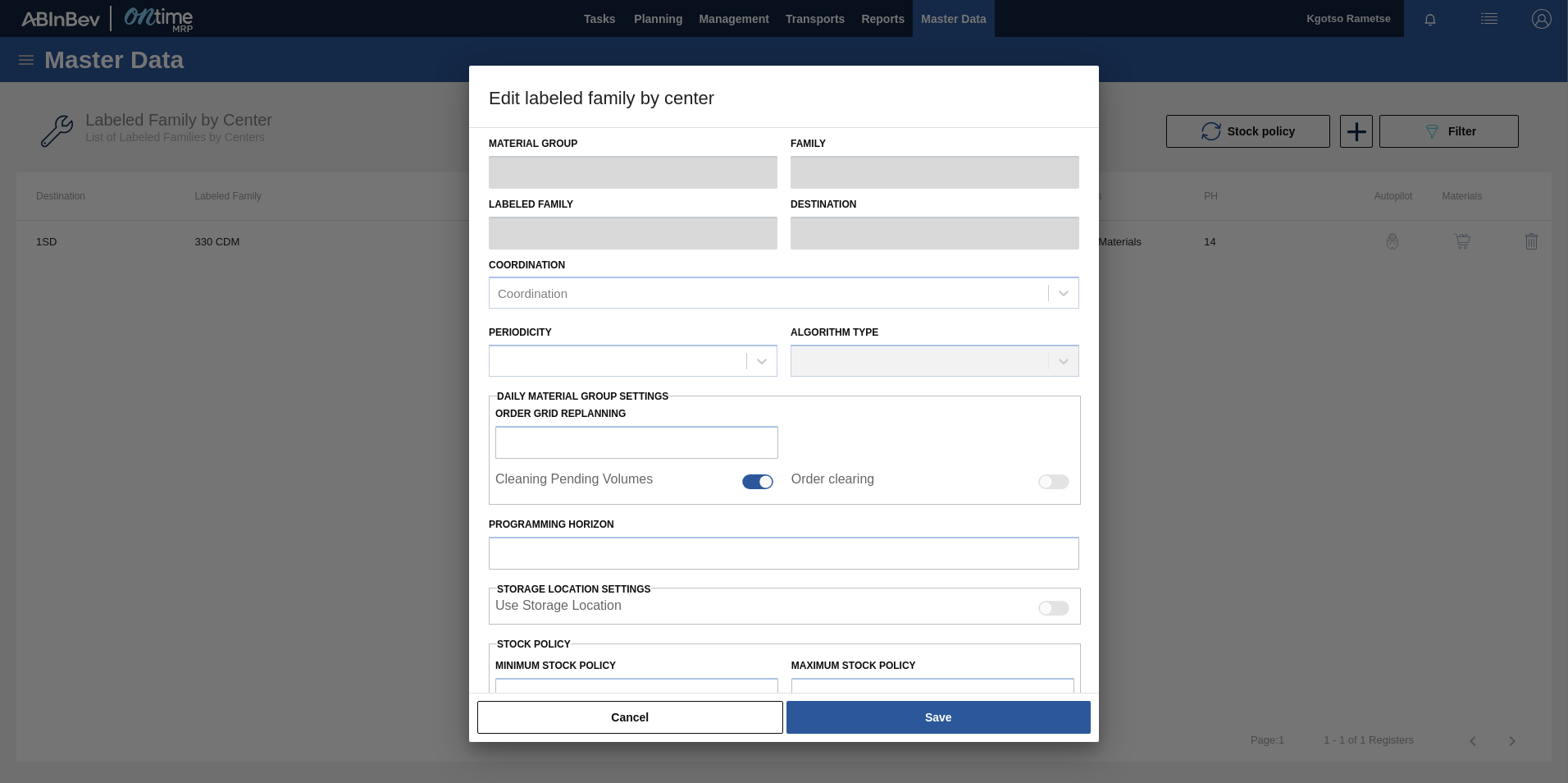
type input "1,547,586"
type input "9,650,002"
type input "100"
type input "9,650,002.000"
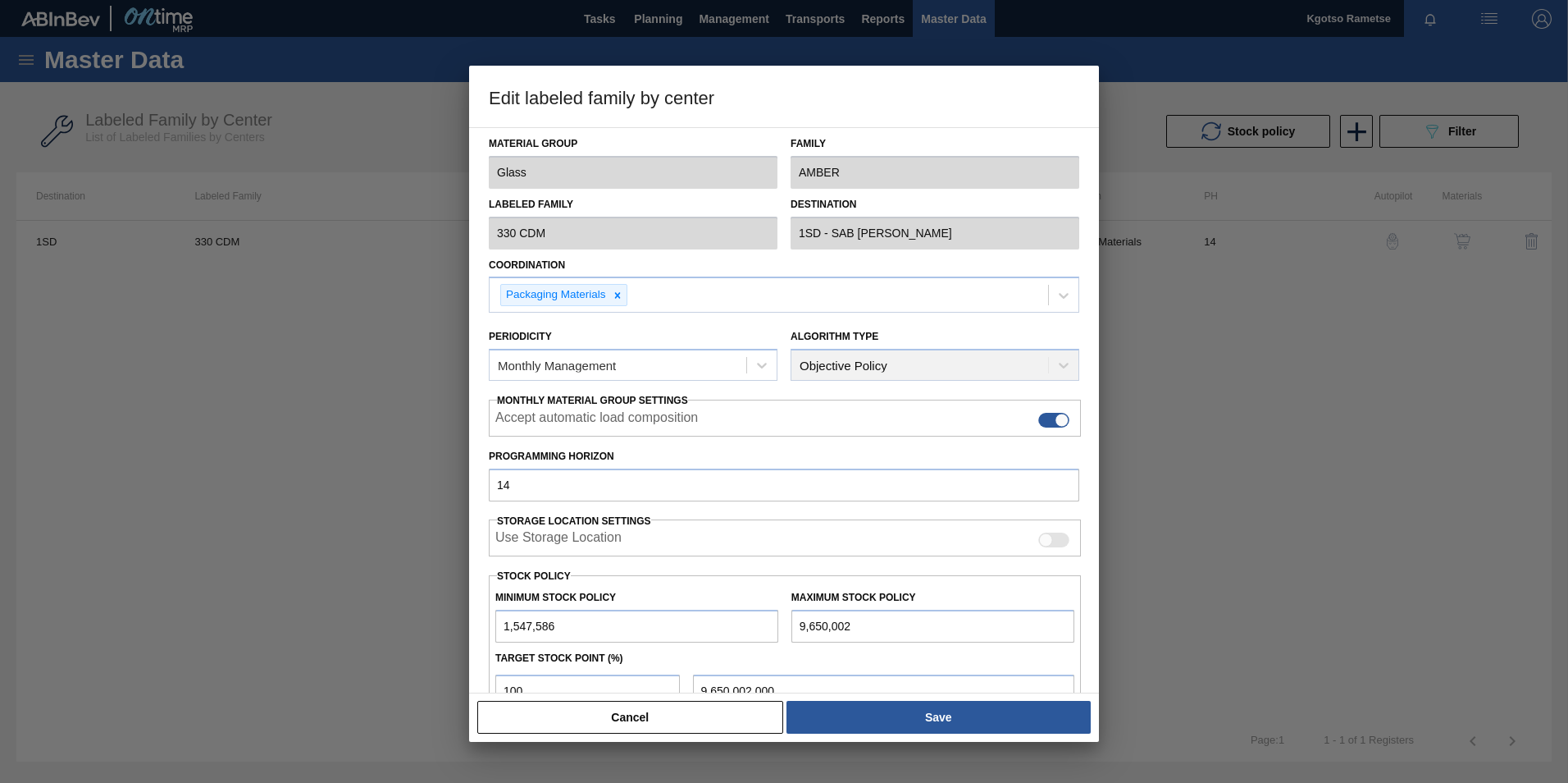
scroll to position [165, 0]
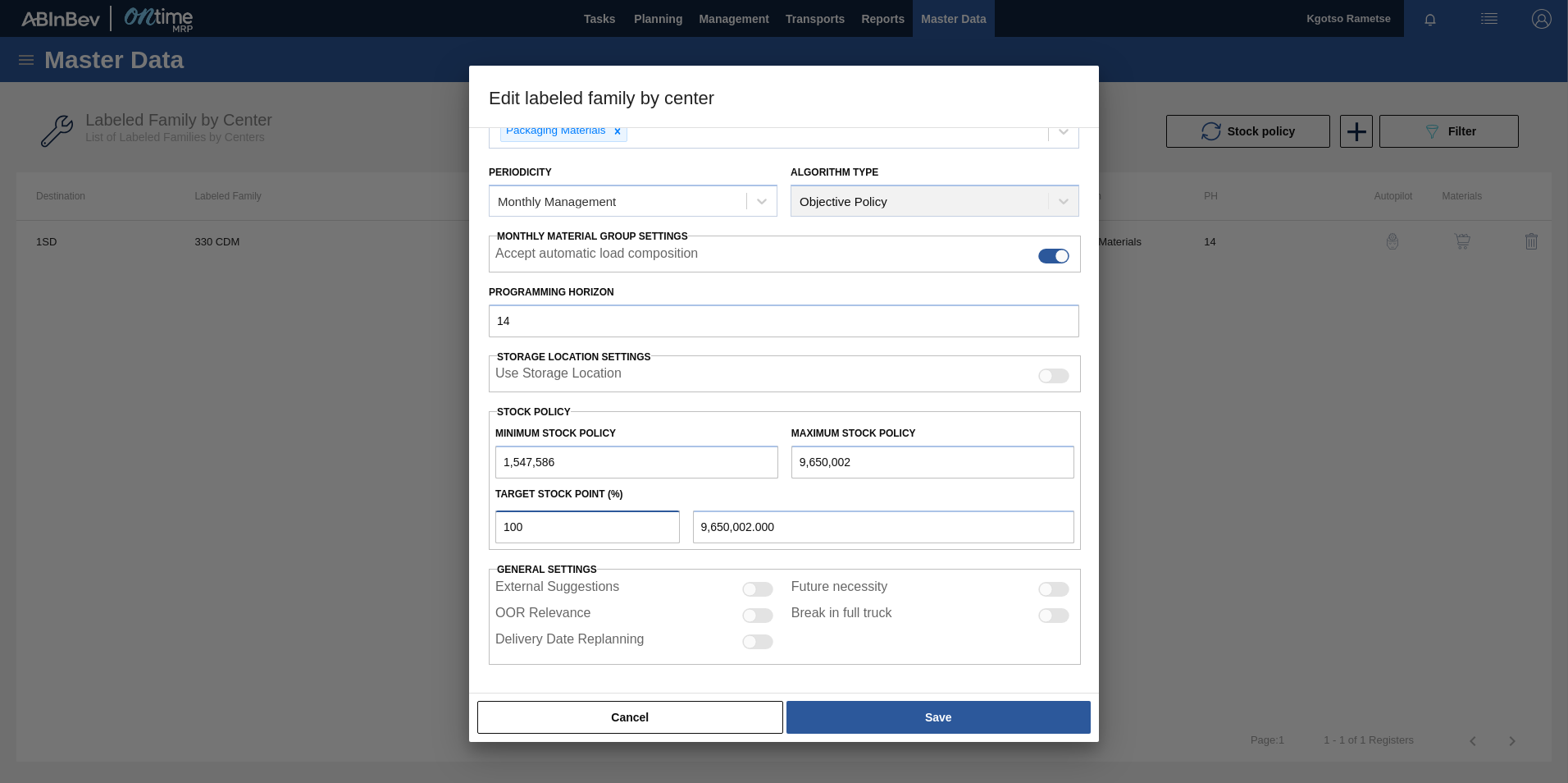
drag, startPoint x: 549, startPoint y: 532, endPoint x: 403, endPoint y: 516, distance: 146.9
click at [419, 518] on div "Edit labeled family by center Material Group Glass Family AMBER Labeled Family …" at bounding box center [784, 392] width 1568 height 783
type input "5"
type input "1,952,706.800"
type input "50"
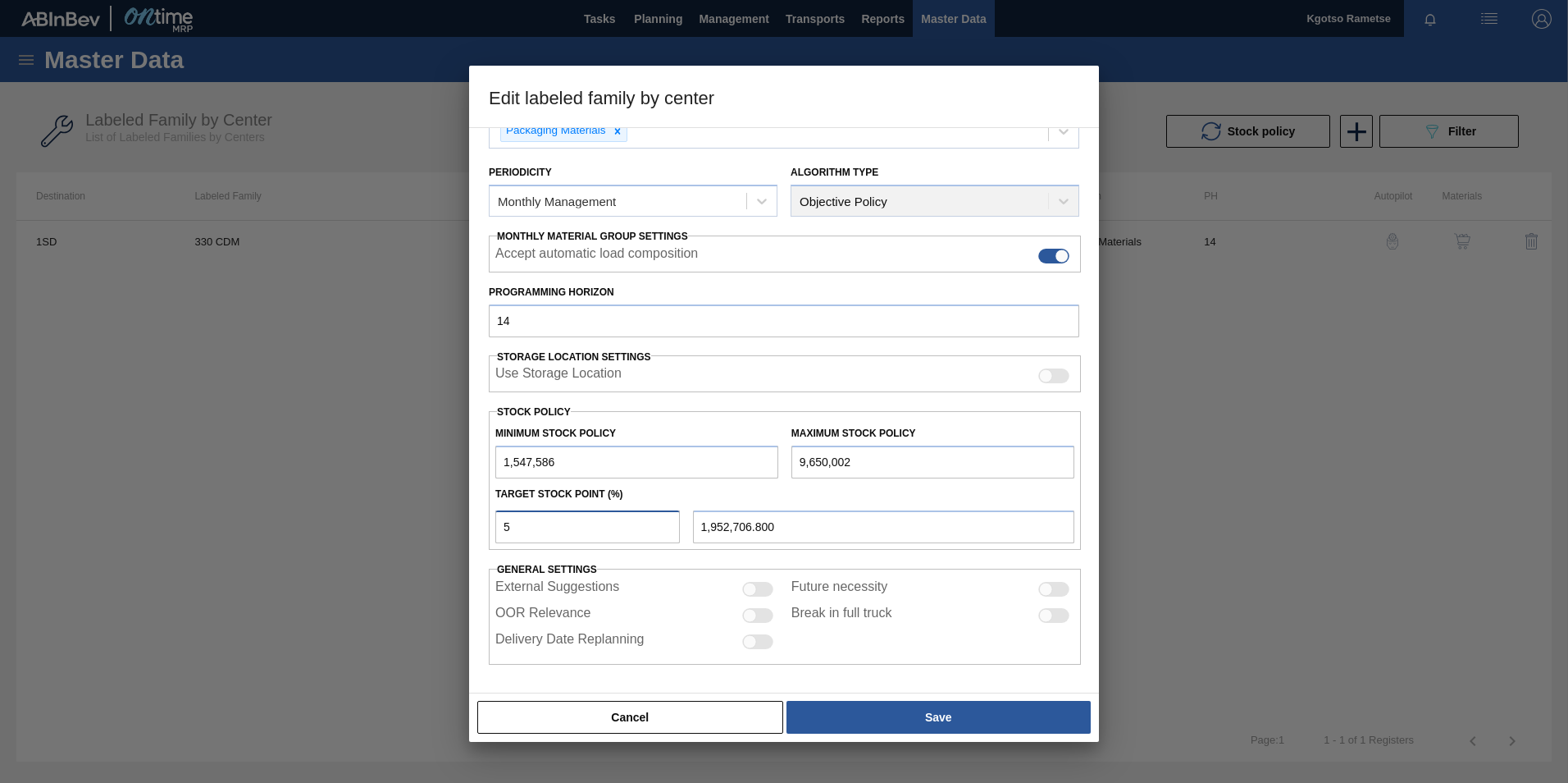
type input "5,598,794.000"
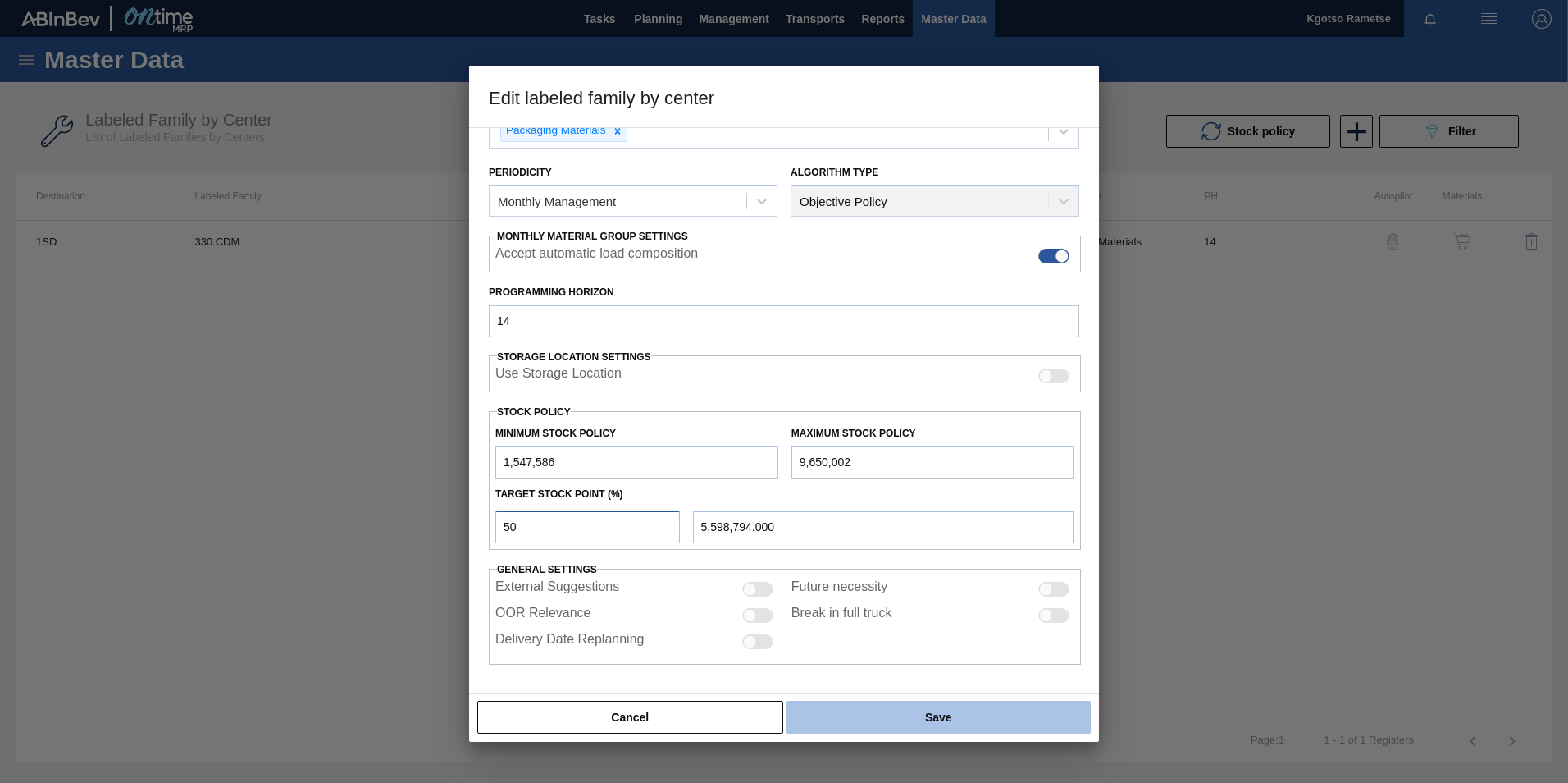
type input "50"
click at [972, 710] on button "Save" at bounding box center [938, 717] width 305 height 33
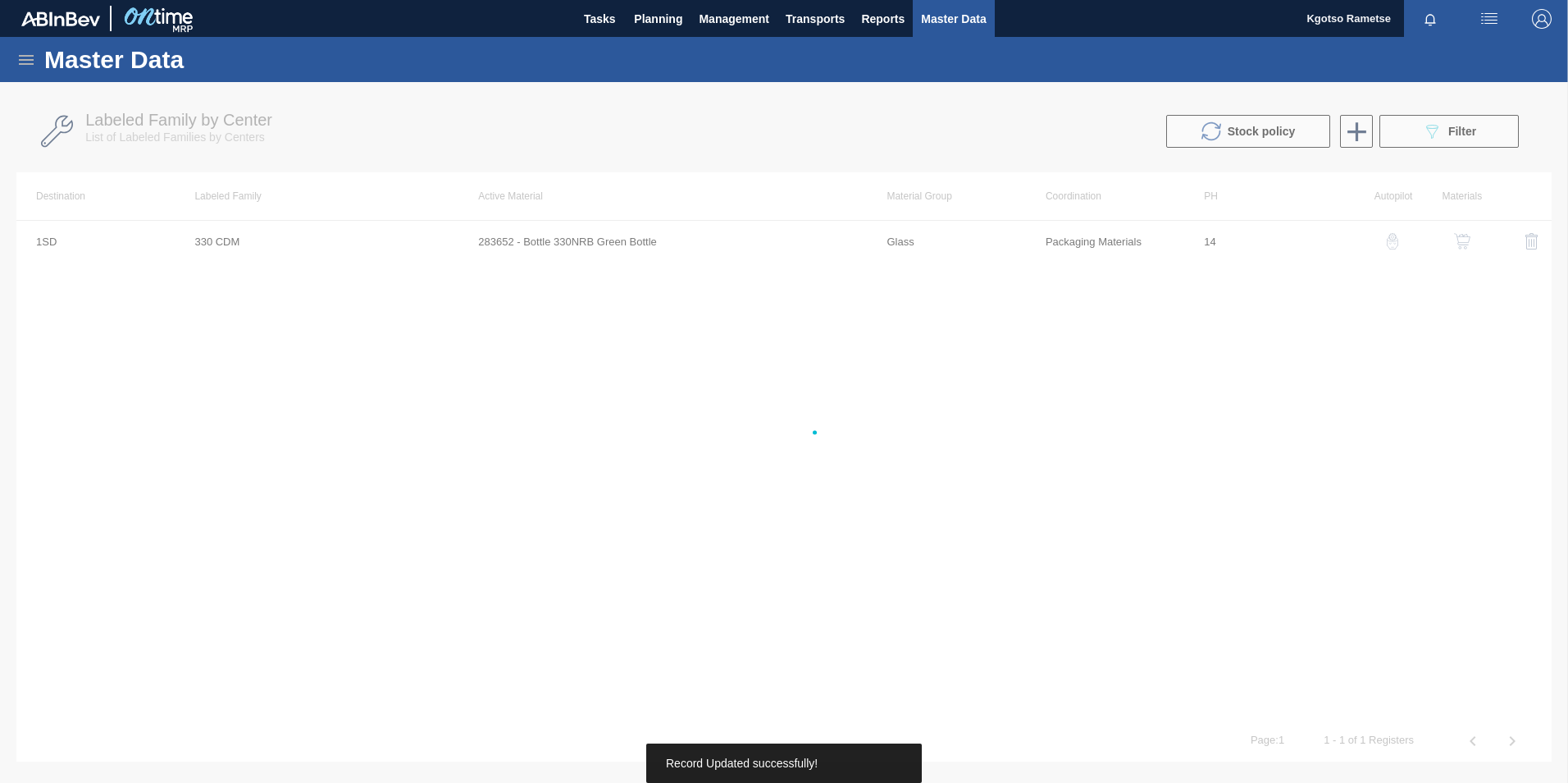
click at [925, 720] on div "1SD 330 CDM 283652 - Bottle 330NRB Green Bottle Glass Packaging Materials 14" at bounding box center [784, 470] width 1535 height 501
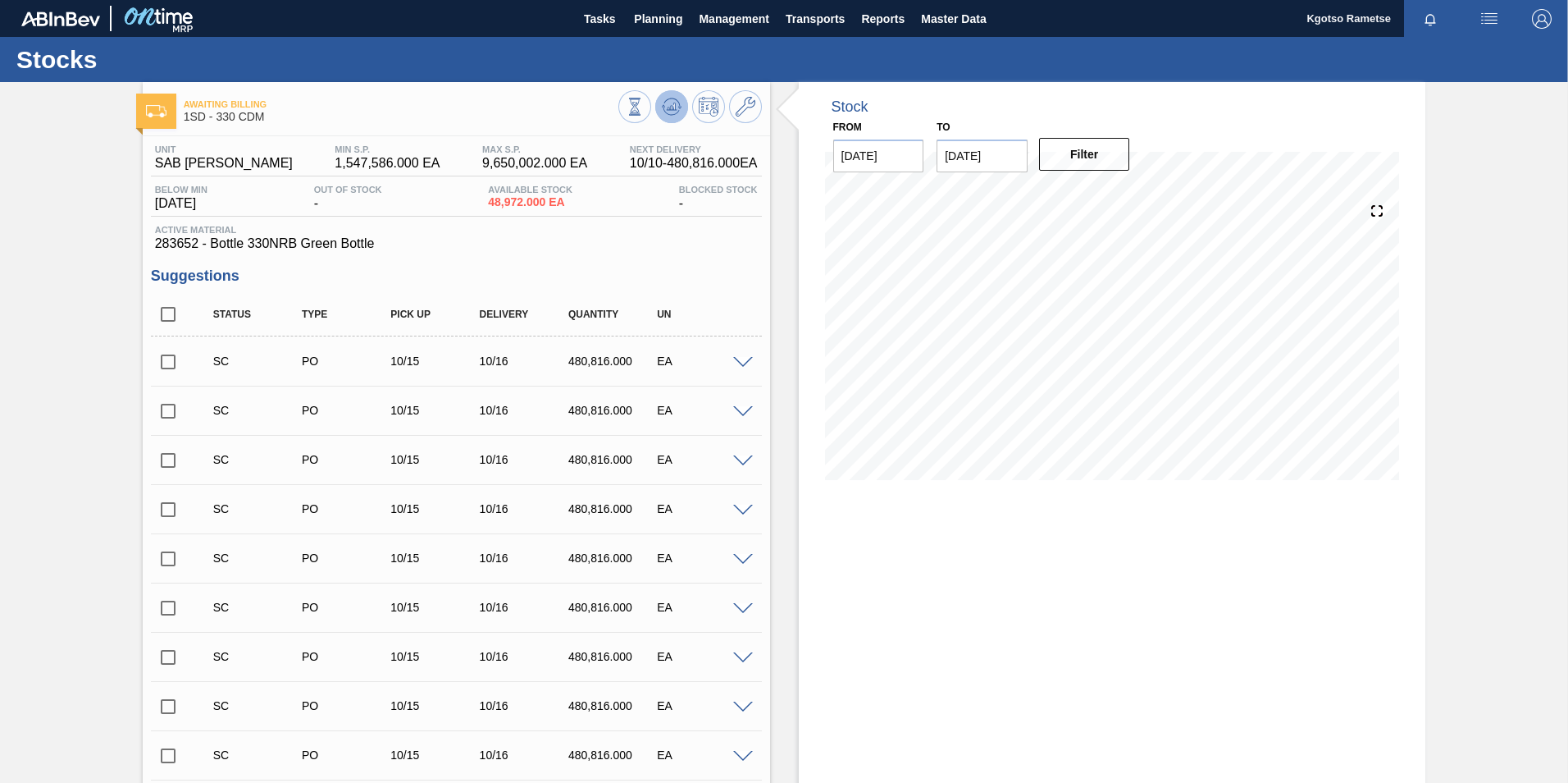
click at [670, 102] on icon at bounding box center [671, 107] width 20 height 20
